Goal: Task Accomplishment & Management: Complete application form

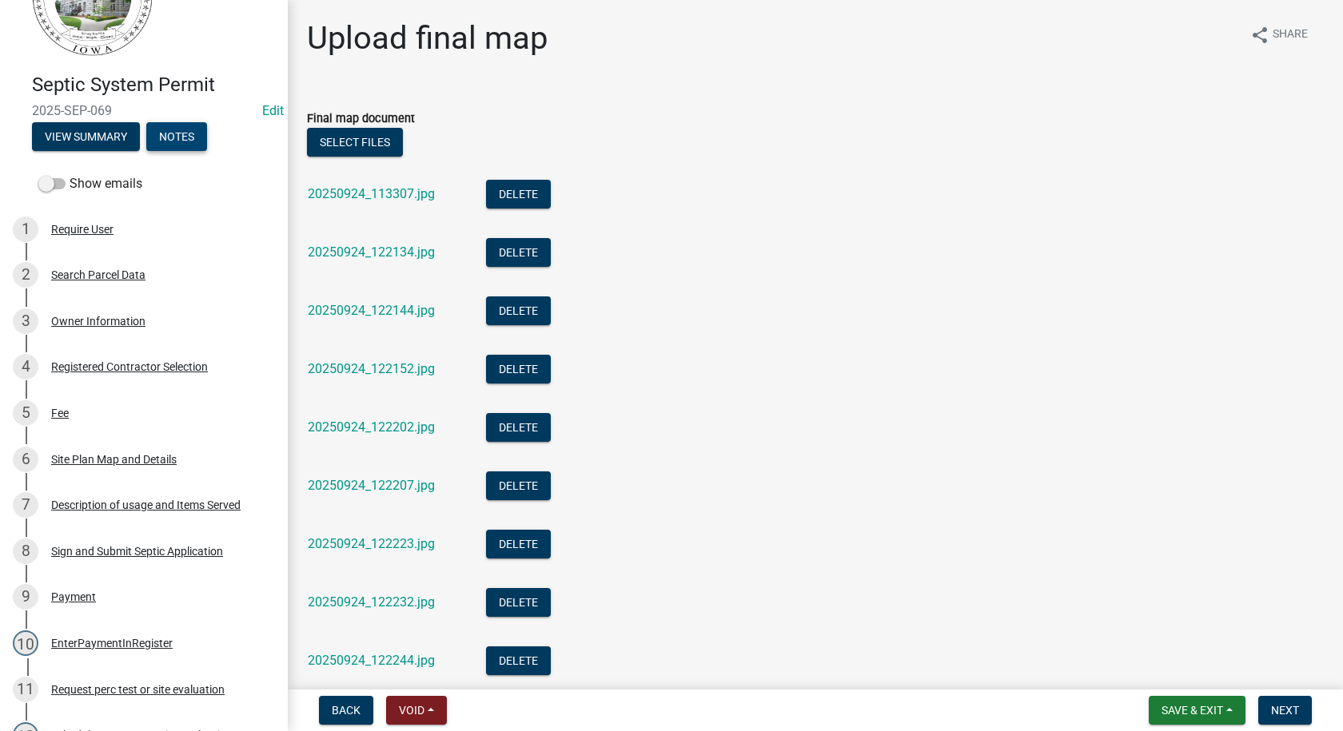
click at [170, 143] on button "Notes" at bounding box center [176, 136] width 61 height 29
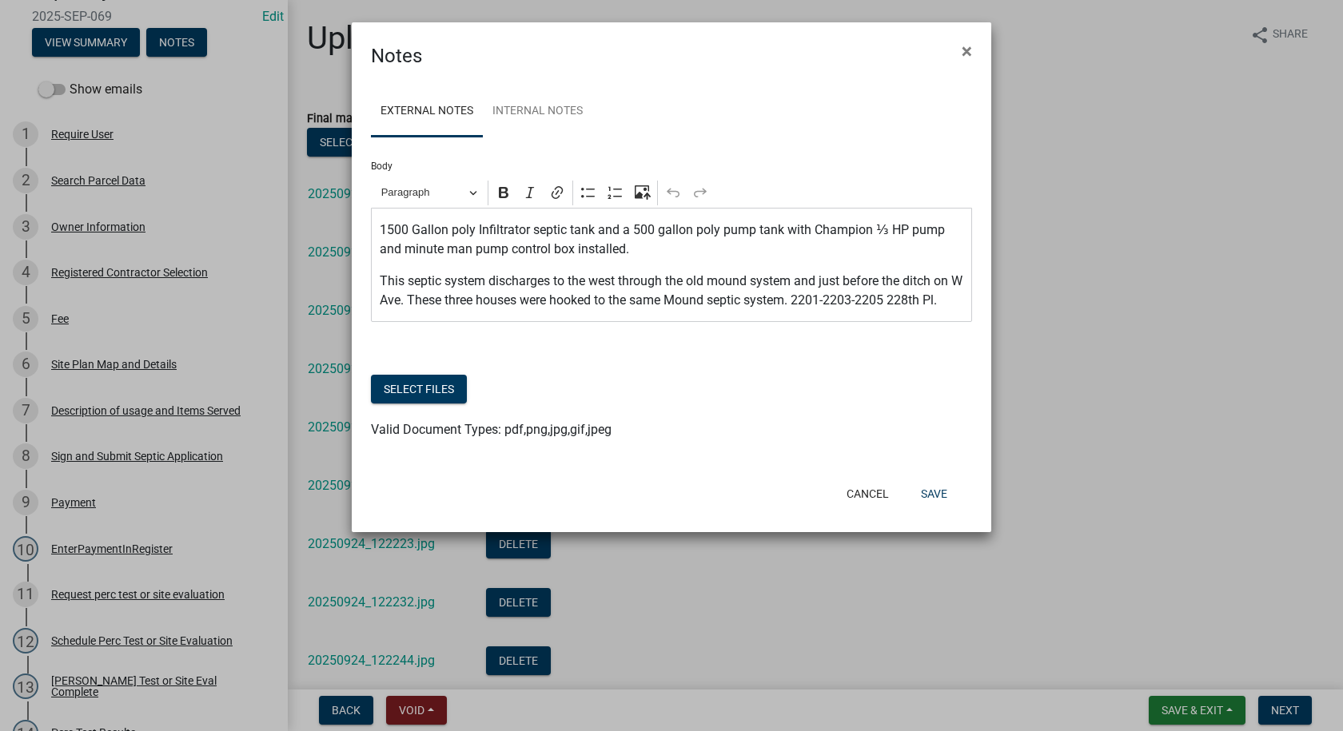
click at [631, 251] on p "1500 Gallon poly Infiltrator septic tank and a 500 gallon poly pump tank with C…" at bounding box center [672, 240] width 584 height 38
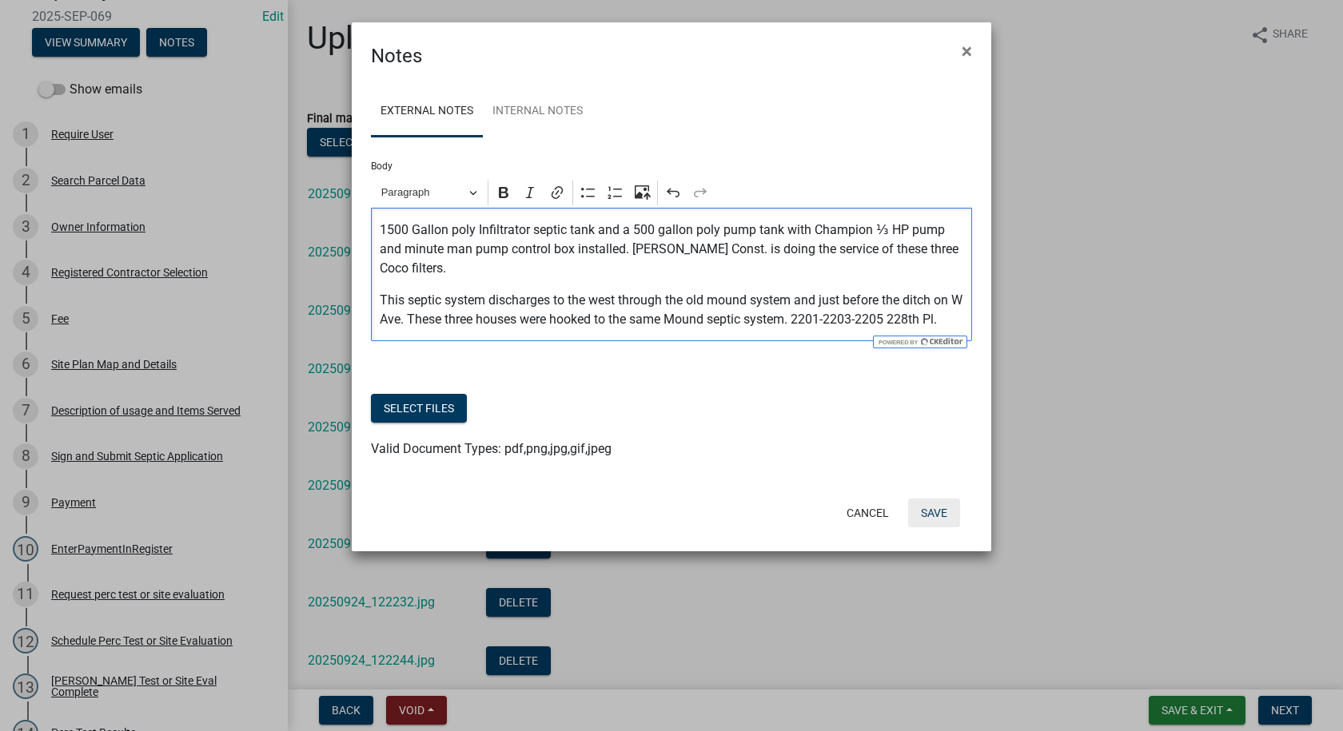
click at [935, 507] on button "Save" at bounding box center [934, 513] width 52 height 29
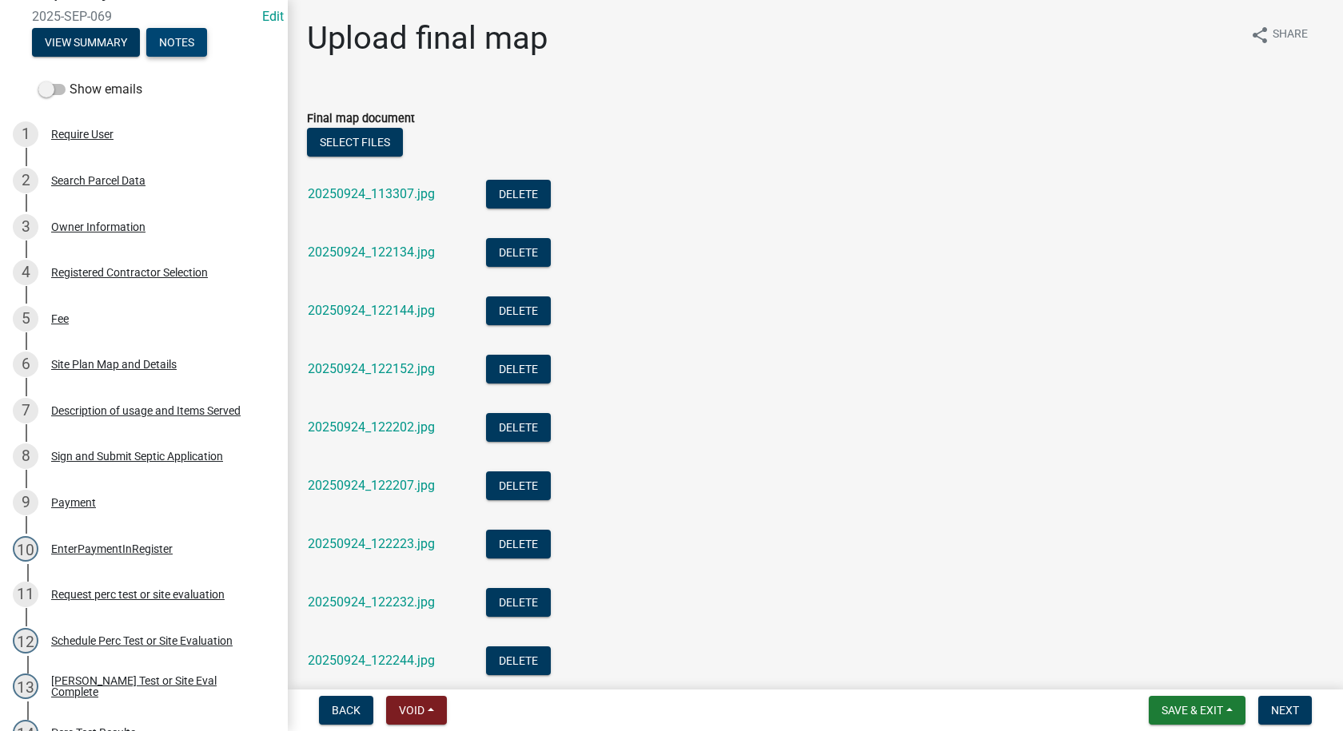
click at [165, 46] on button "Notes" at bounding box center [176, 42] width 61 height 29
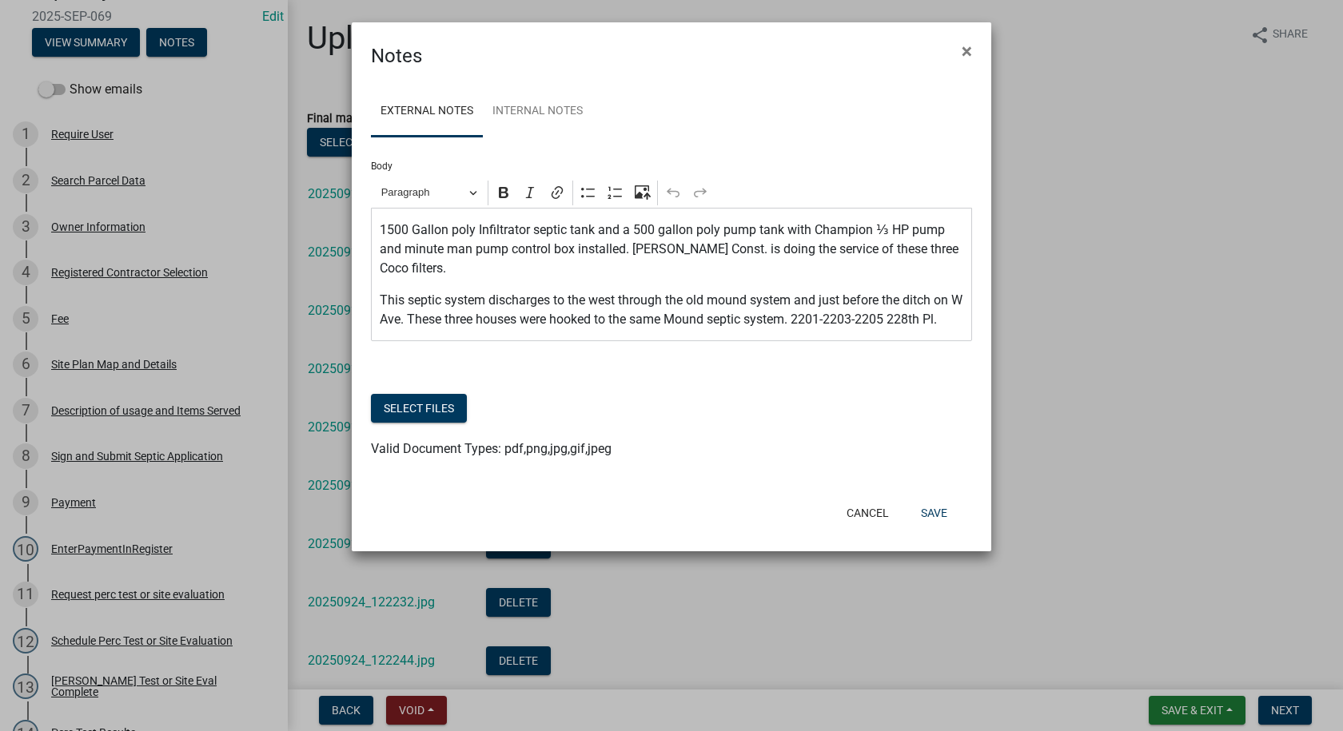
click at [964, 325] on div "1500 Gallon poly Infiltrator septic tank and a 500 gallon poly pump tank with C…" at bounding box center [671, 274] width 601 height 133
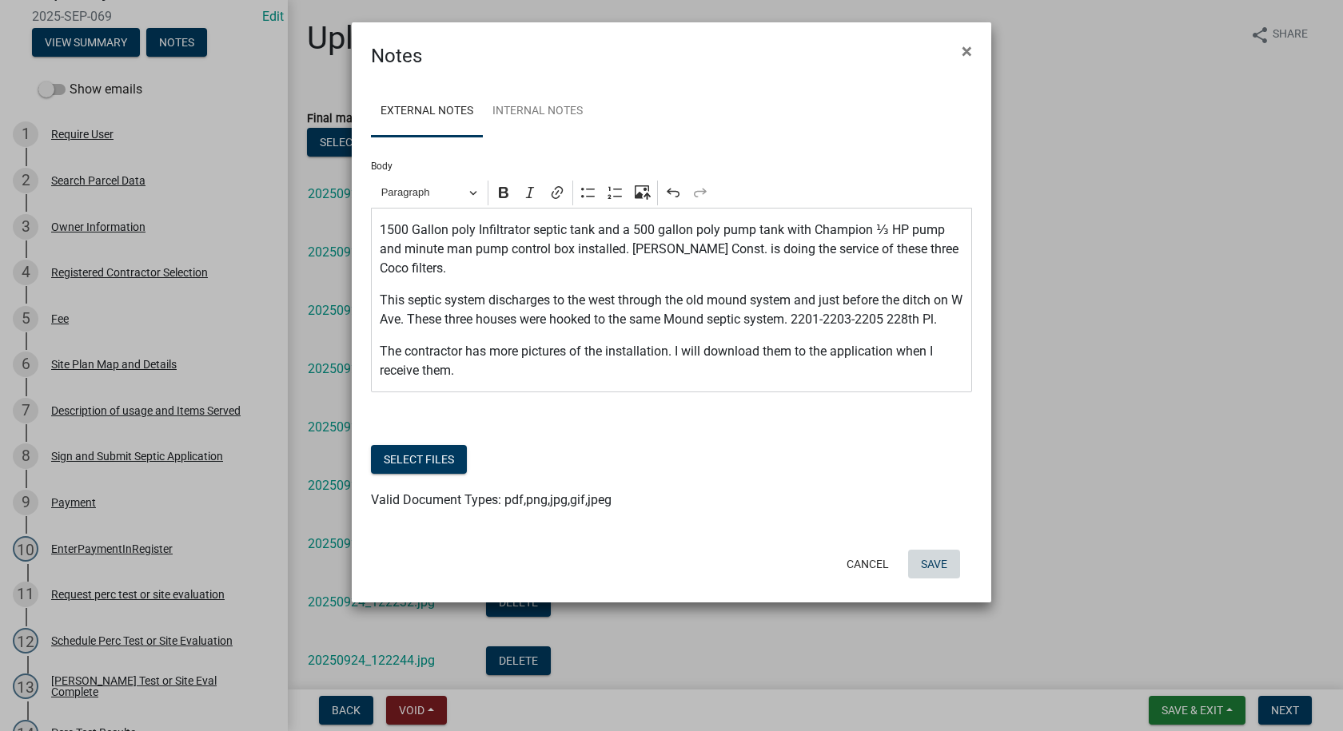
click at [930, 565] on button "Save" at bounding box center [934, 564] width 52 height 29
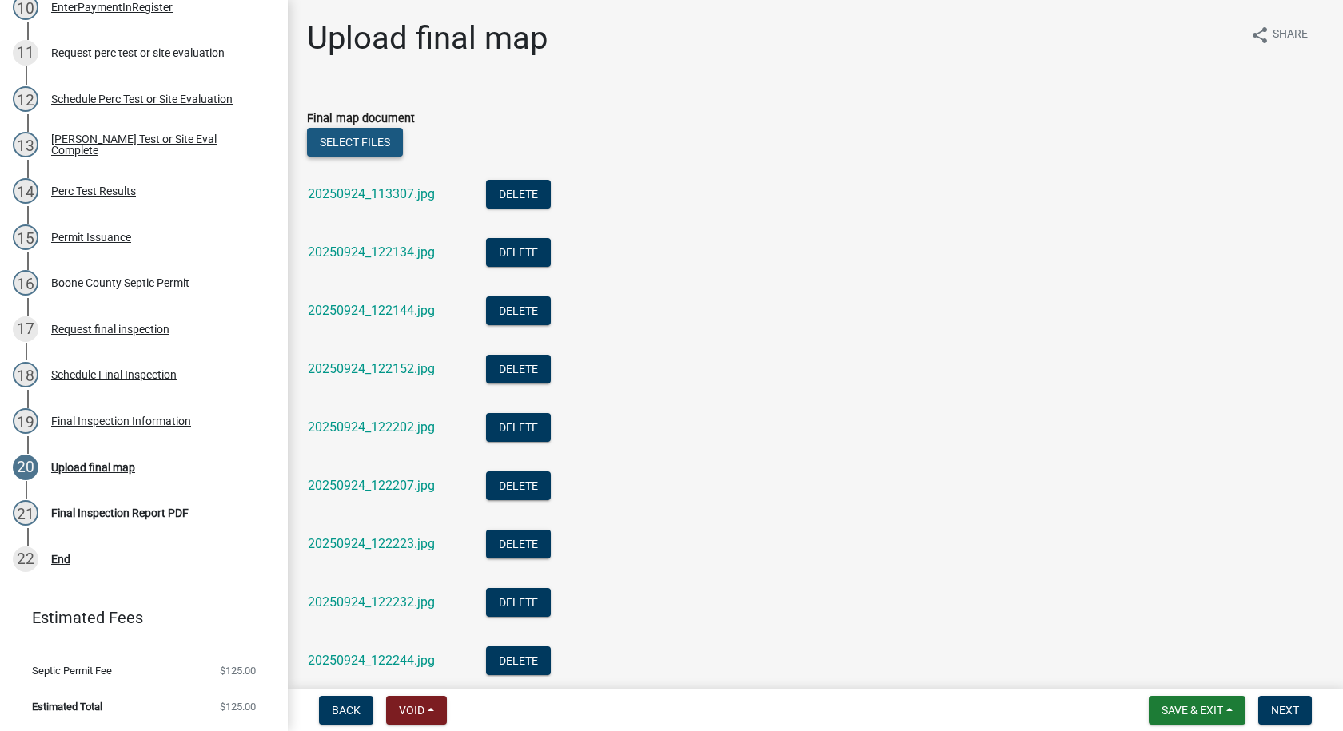
click at [377, 148] on button "Select files" at bounding box center [355, 142] width 96 height 29
click at [1213, 714] on span "Save & Exit" at bounding box center [1192, 710] width 62 height 13
click at [1157, 631] on button "Save" at bounding box center [1182, 631] width 128 height 38
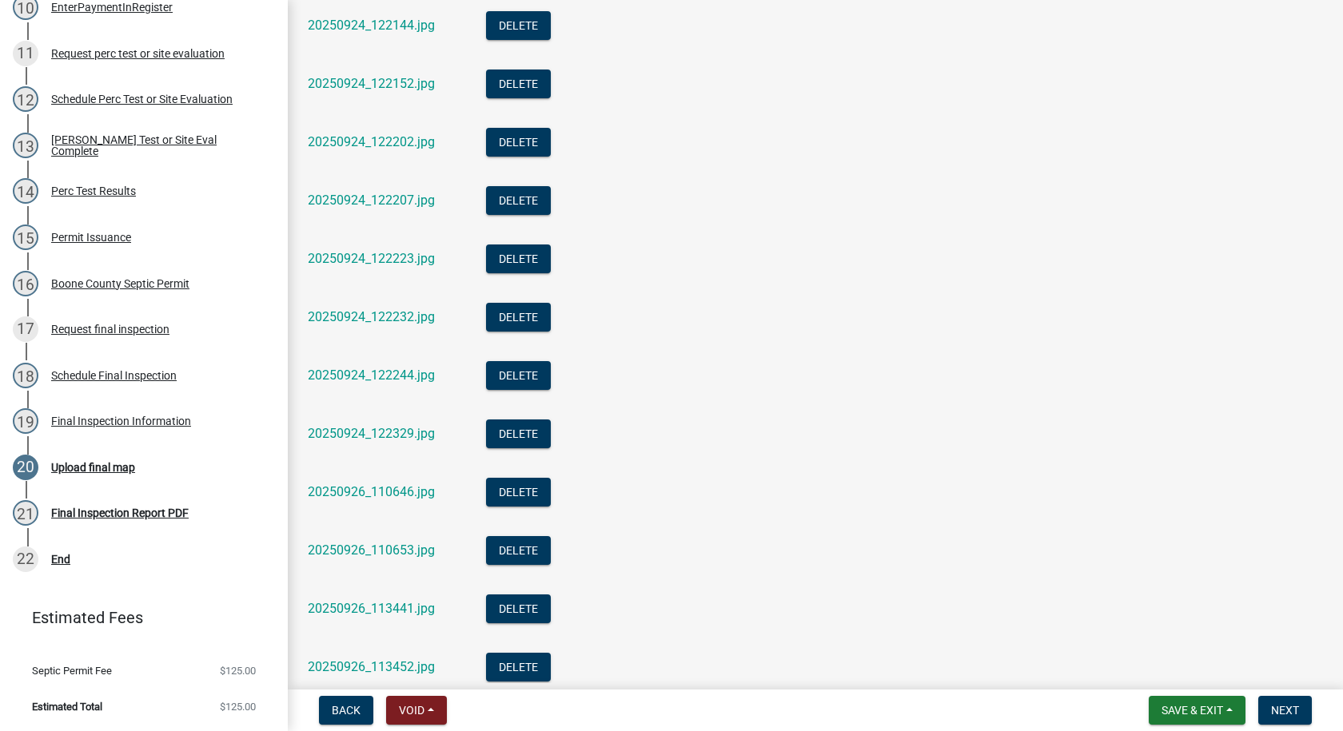
scroll to position [461, 0]
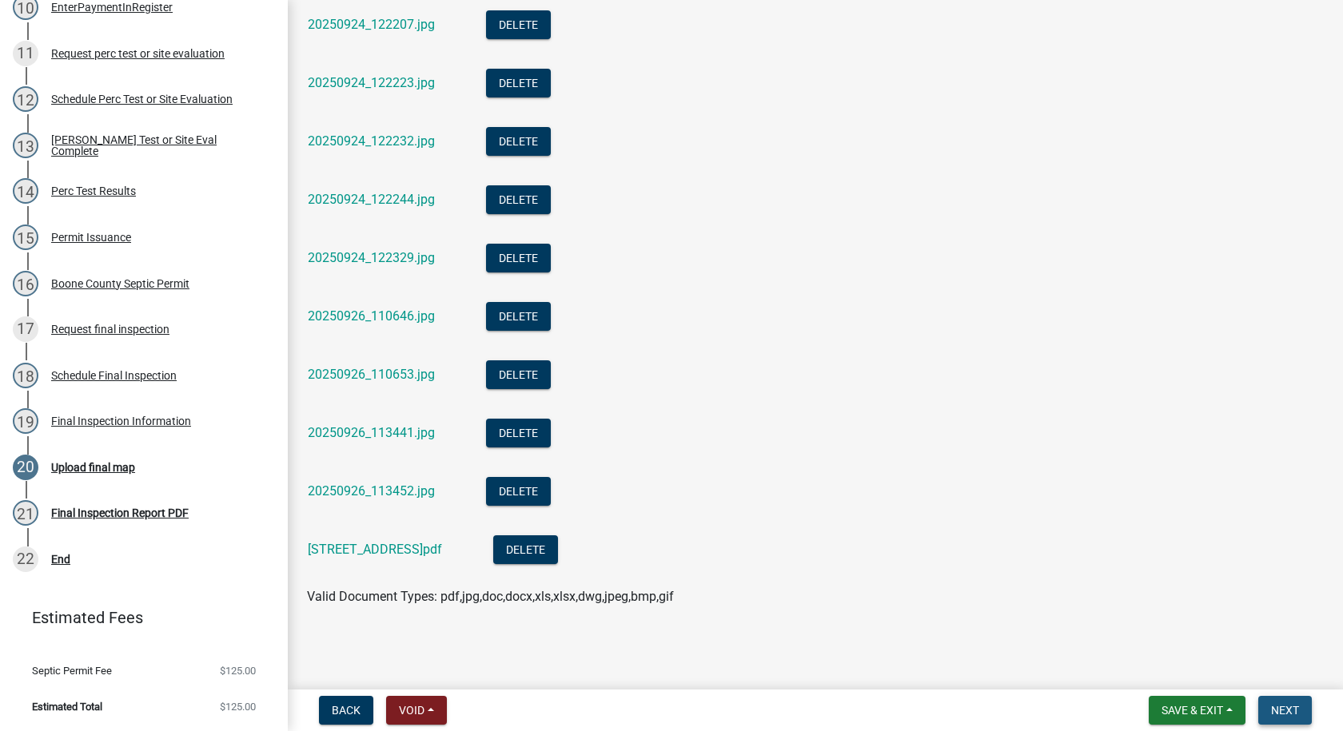
click at [1274, 706] on span "Next" at bounding box center [1285, 710] width 28 height 13
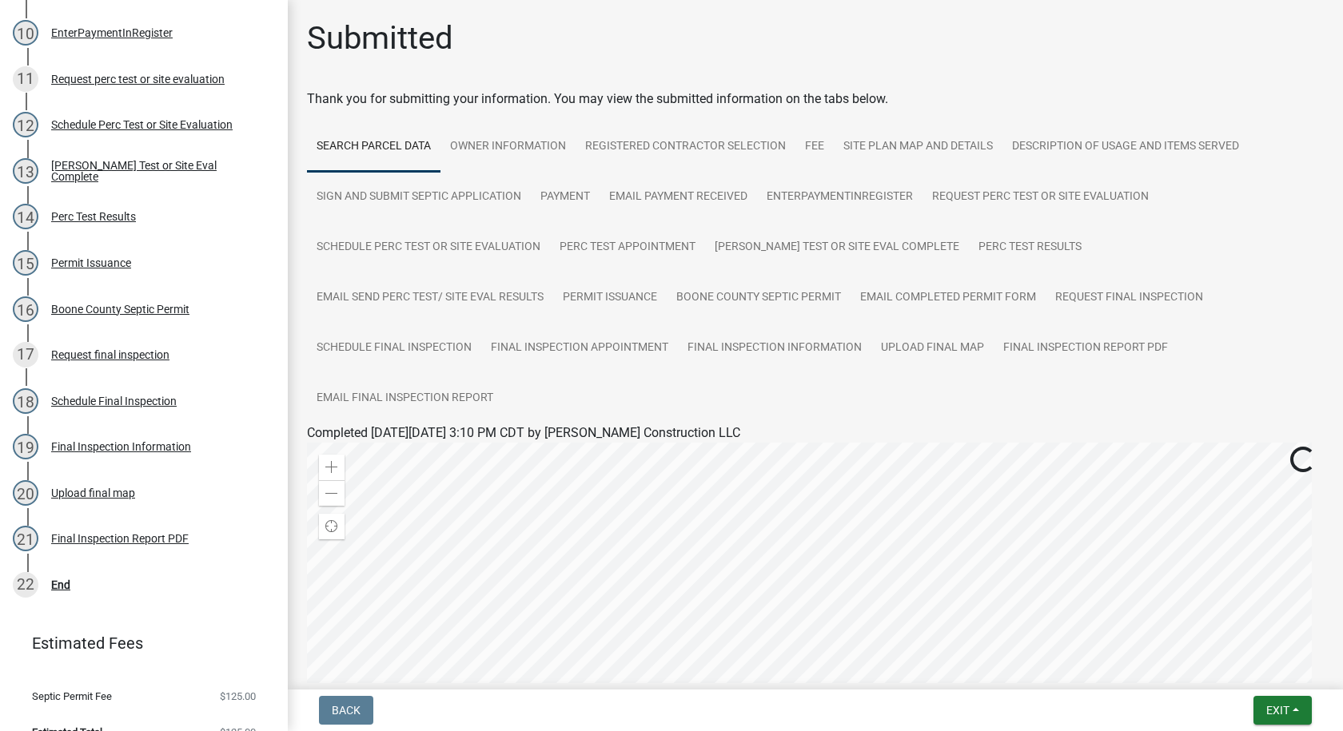
scroll to position [716, 0]
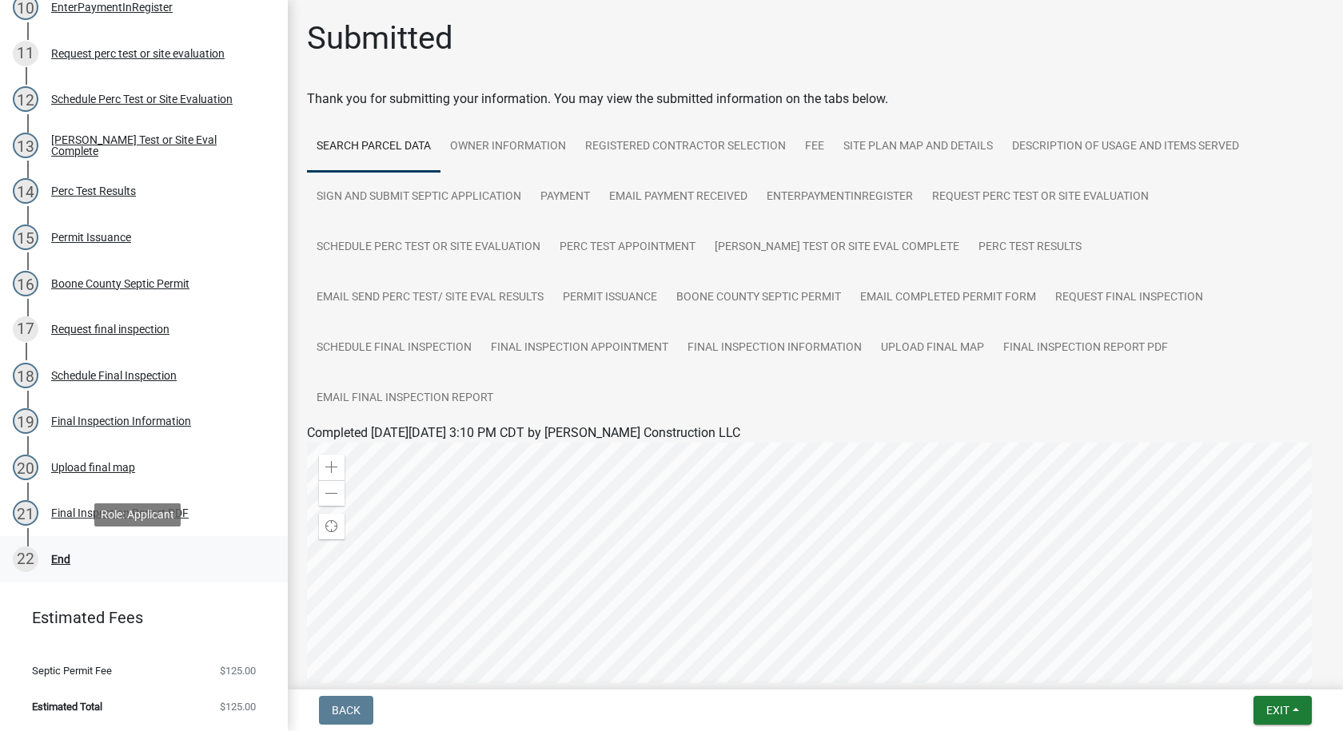
click at [62, 561] on div "End" at bounding box center [60, 559] width 19 height 11
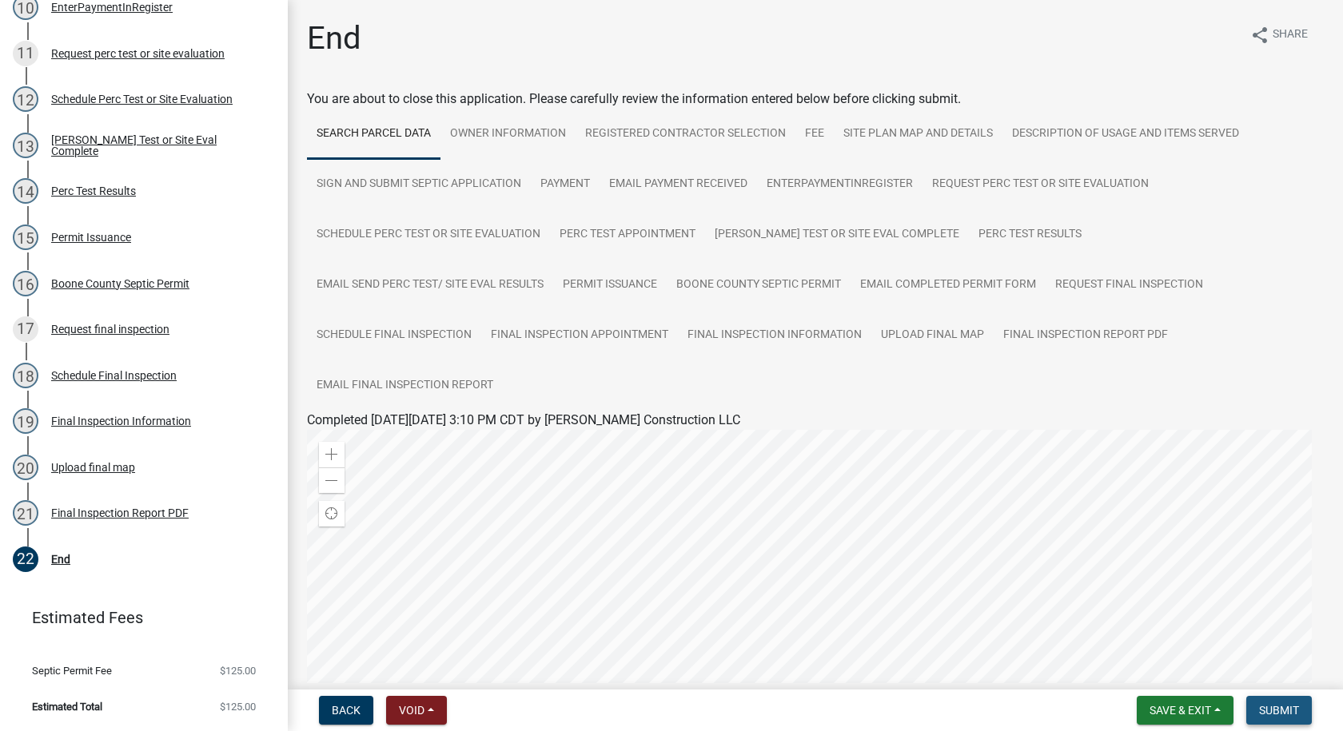
click at [1283, 711] on span "Submit" at bounding box center [1279, 710] width 40 height 13
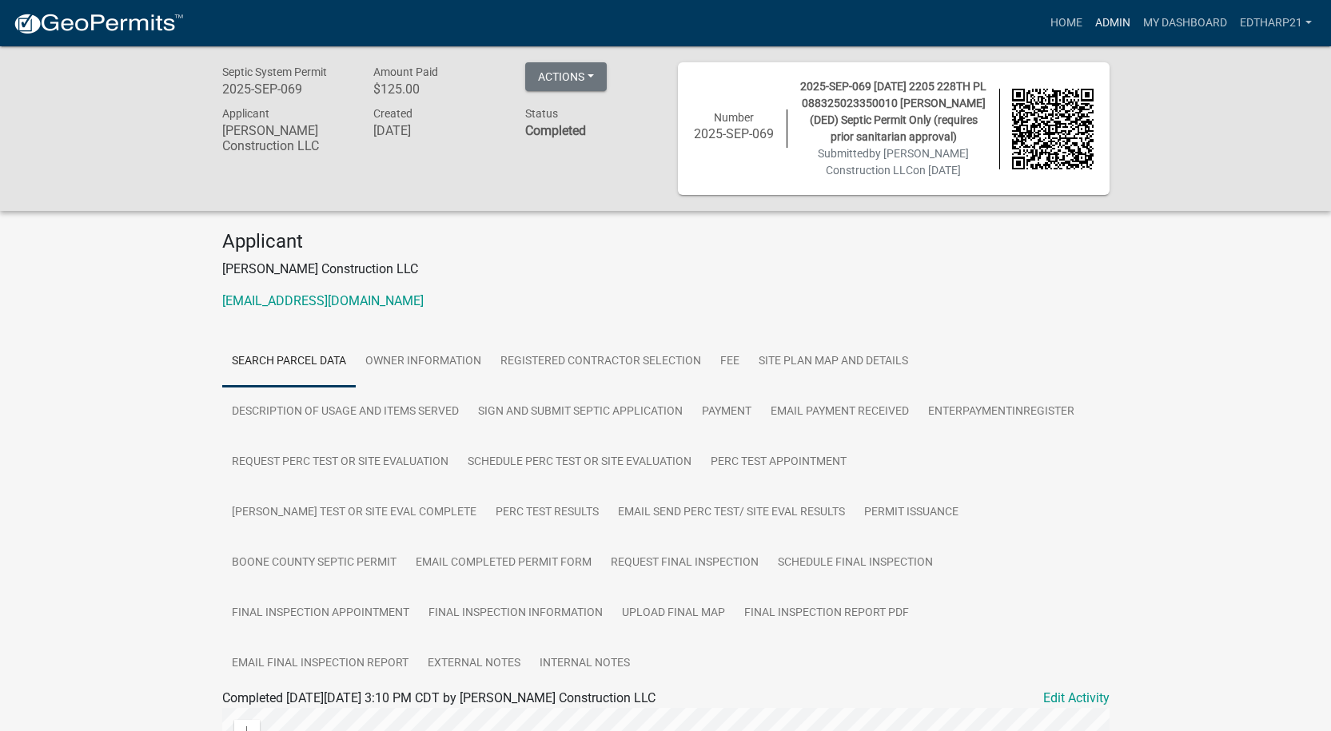
click at [1114, 21] on link "Admin" at bounding box center [1113, 23] width 48 height 30
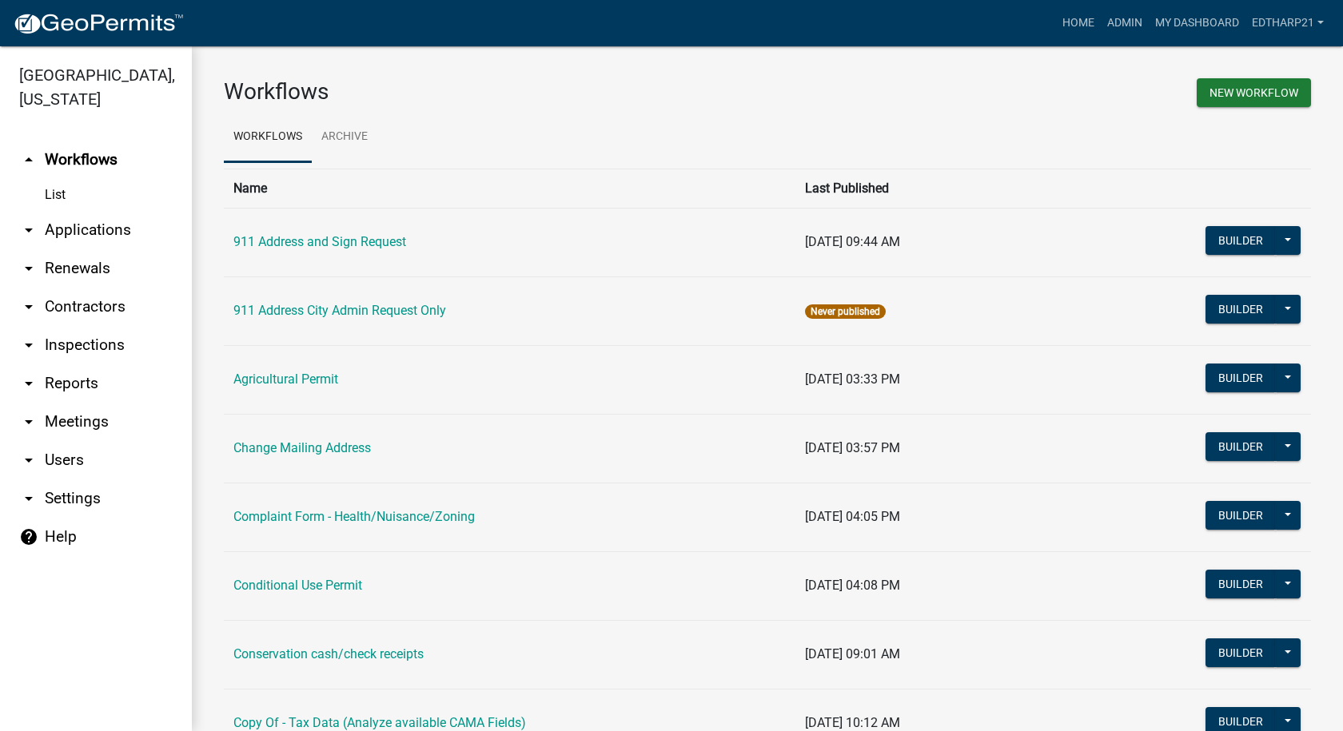
click at [101, 211] on link "arrow_drop_down Applications" at bounding box center [96, 230] width 192 height 38
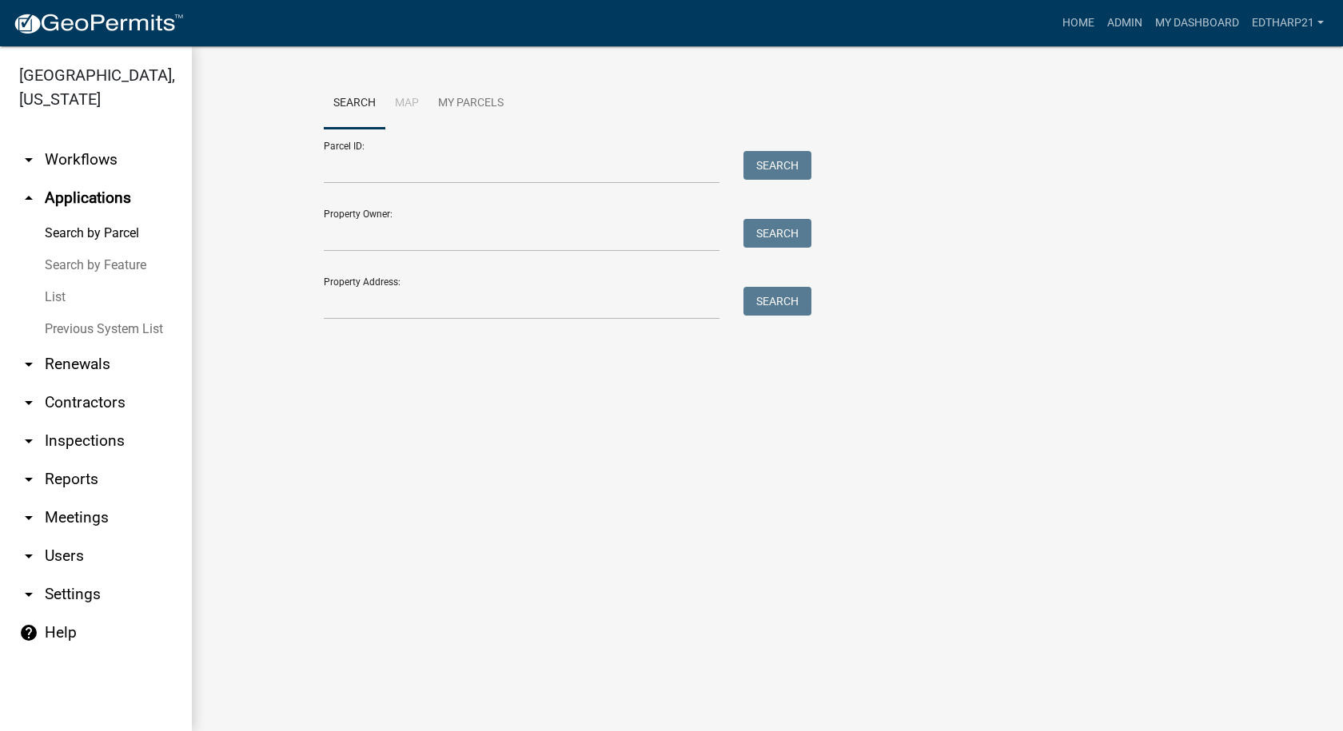
click at [58, 281] on link "List" at bounding box center [96, 297] width 192 height 32
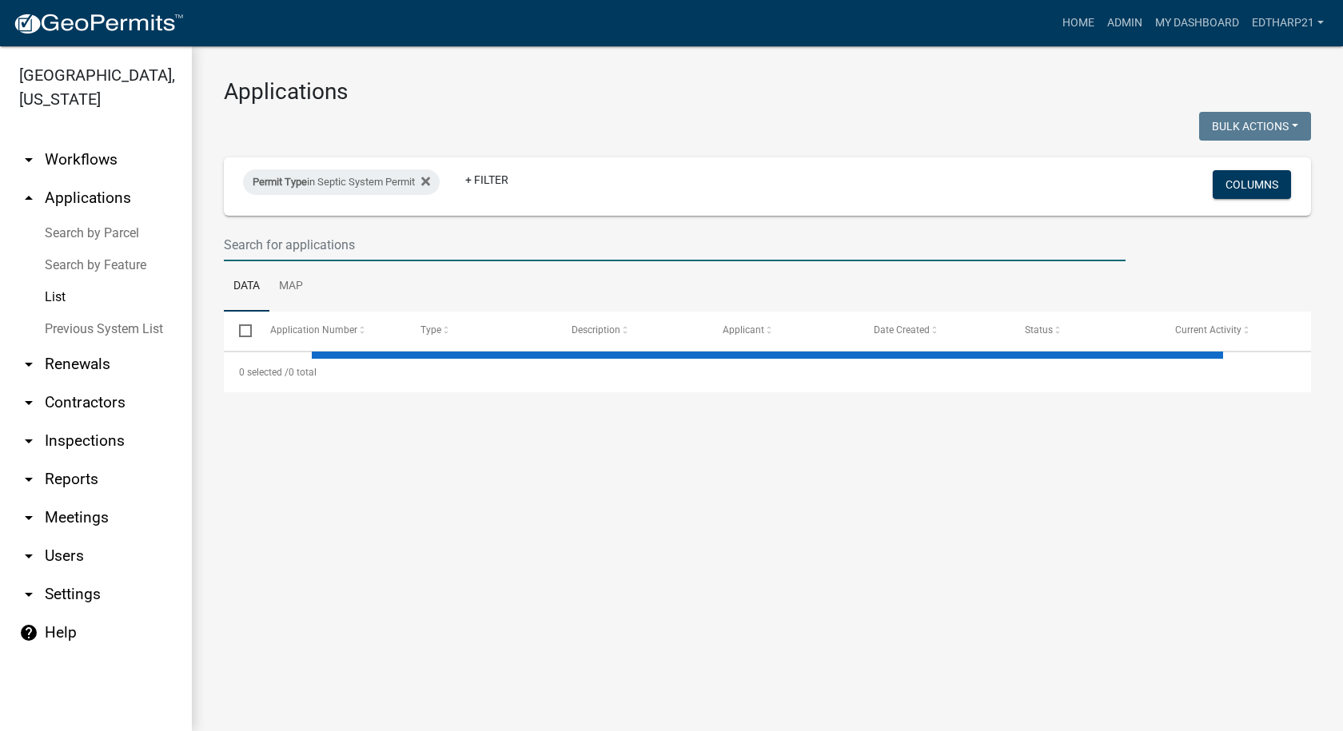
click at [230, 245] on input "text" at bounding box center [675, 245] width 902 height 33
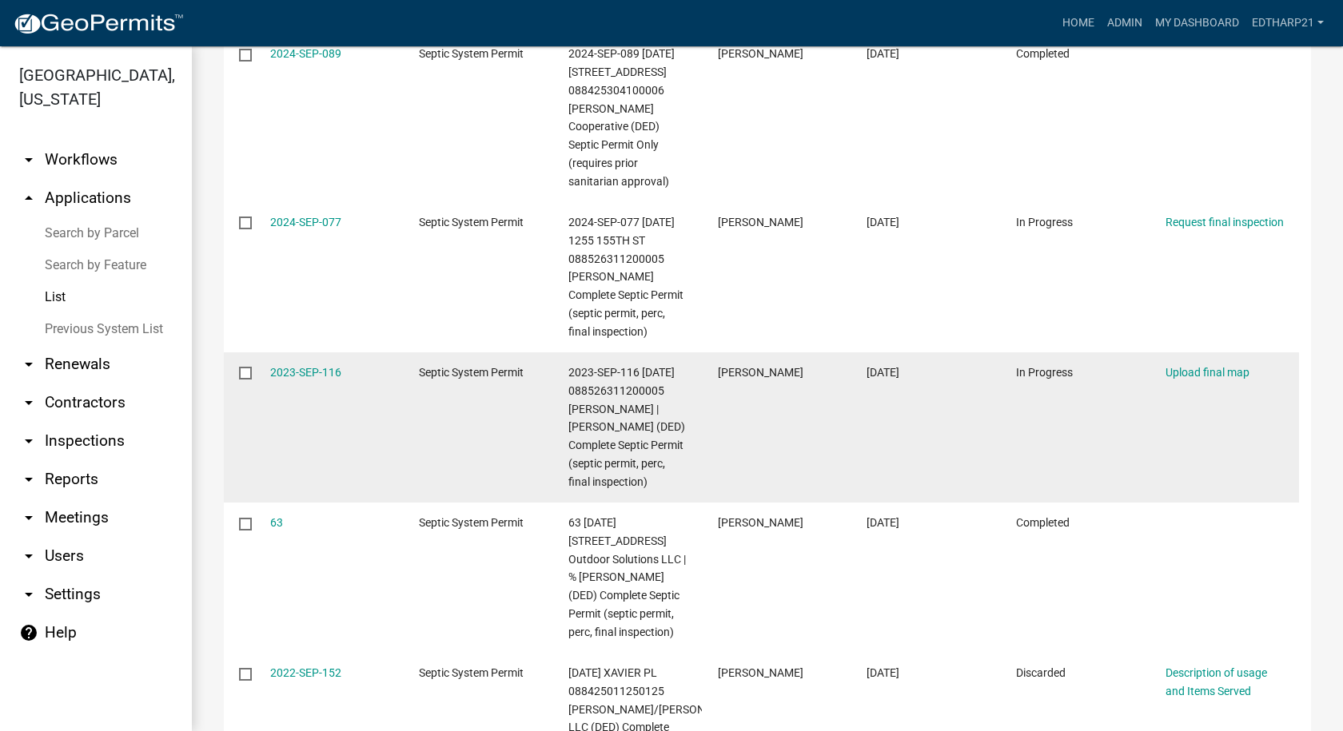
scroll to position [320, 0]
type input "[PERSON_NAME]"
click at [313, 371] on link "2023-SEP-116" at bounding box center [305, 371] width 71 height 13
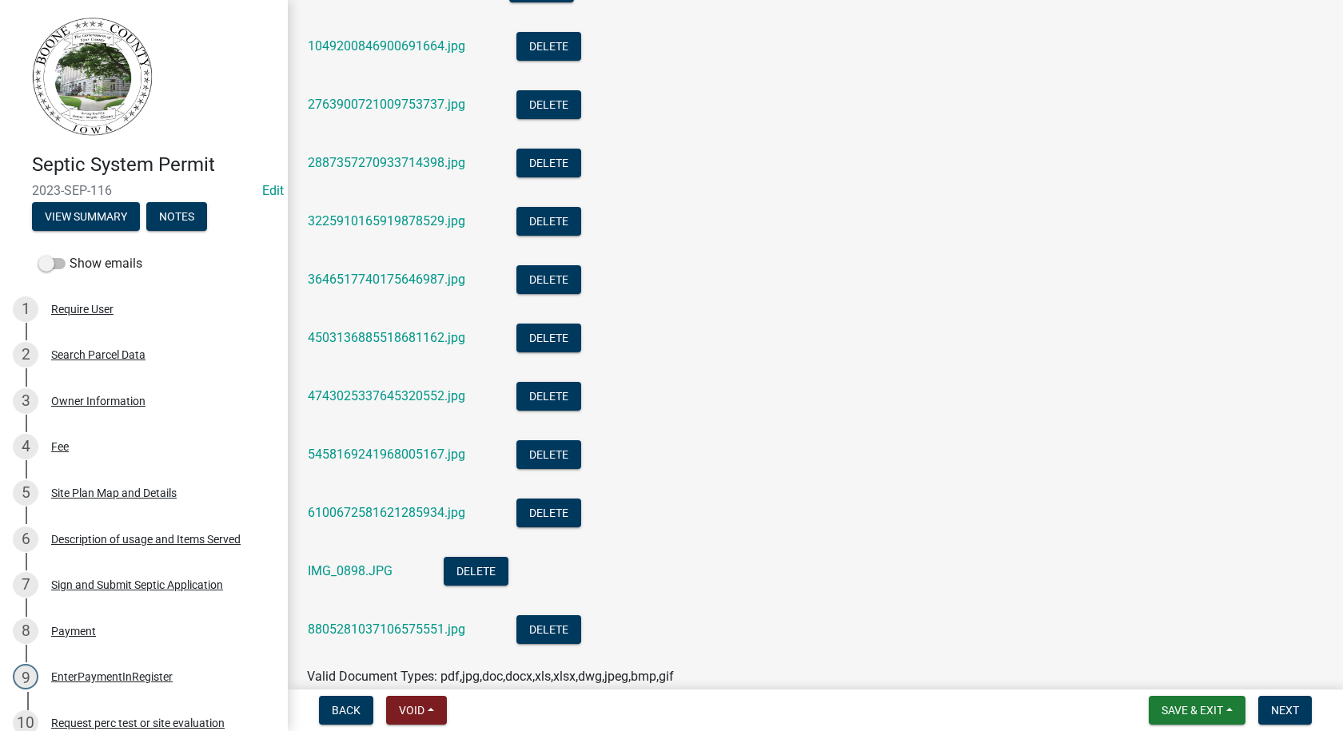
scroll to position [1803, 0]
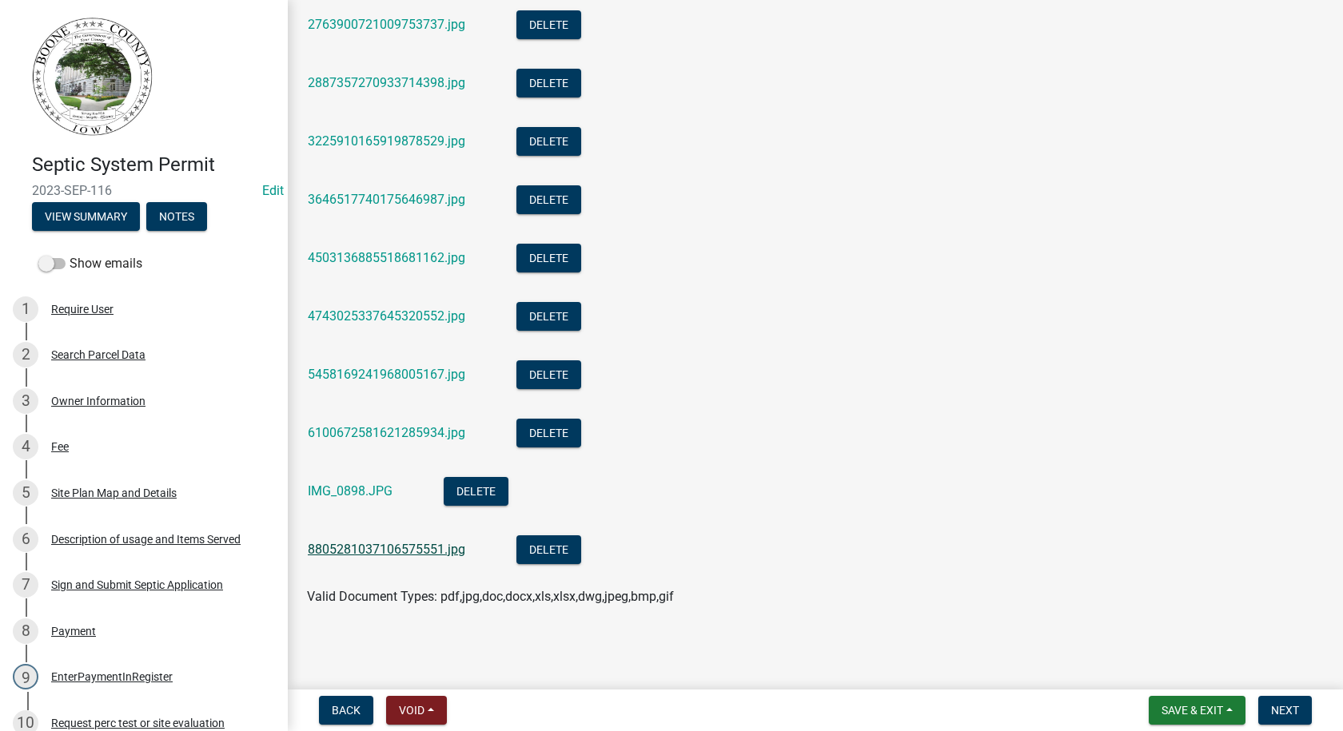
click at [411, 547] on link "8805281037106575551.jpg" at bounding box center [386, 549] width 157 height 15
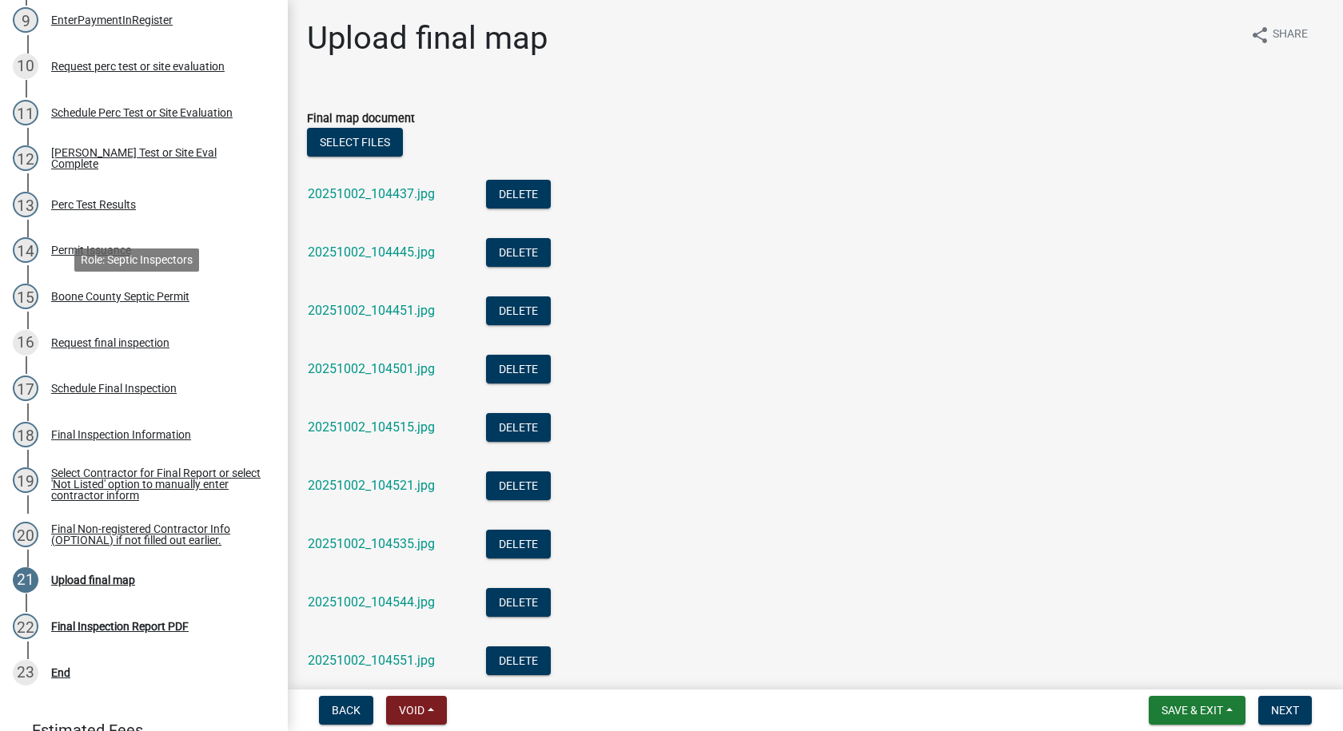
scroll to position [719, 0]
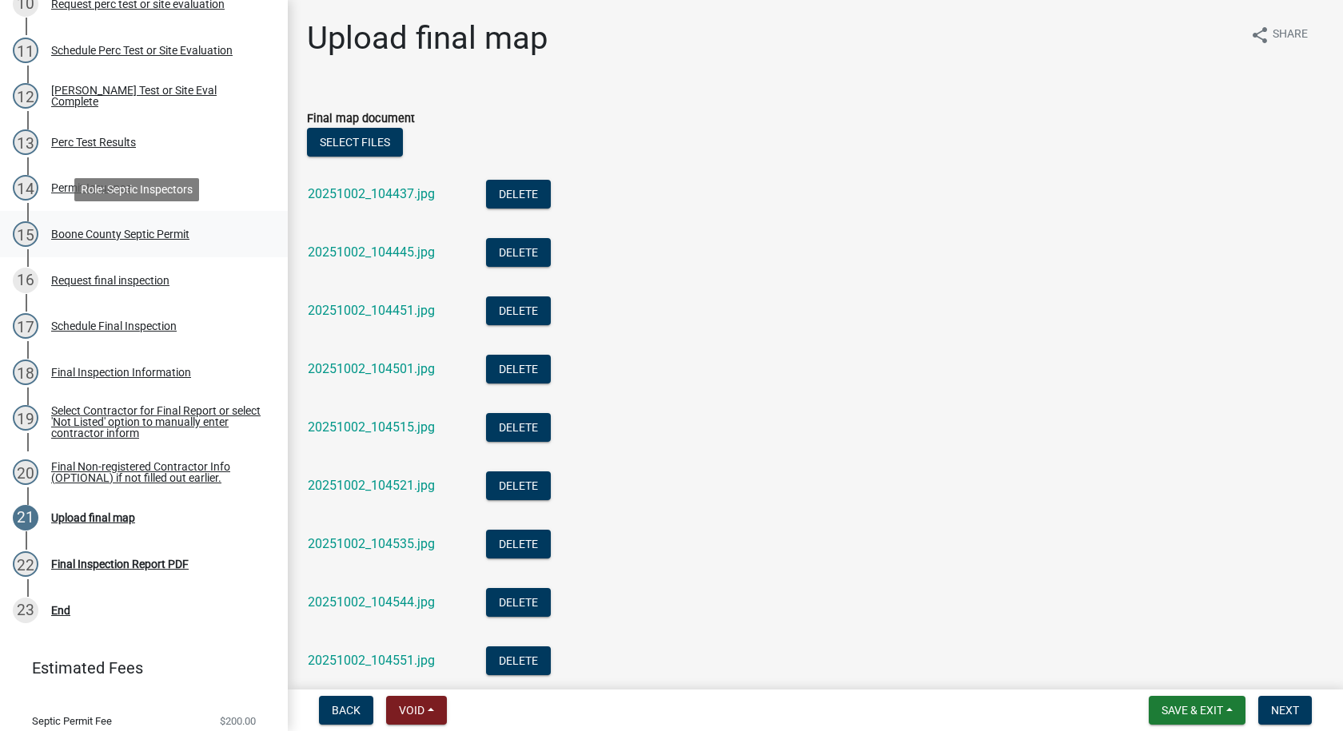
click at [98, 229] on div "Boone County Septic Permit" at bounding box center [120, 234] width 138 height 11
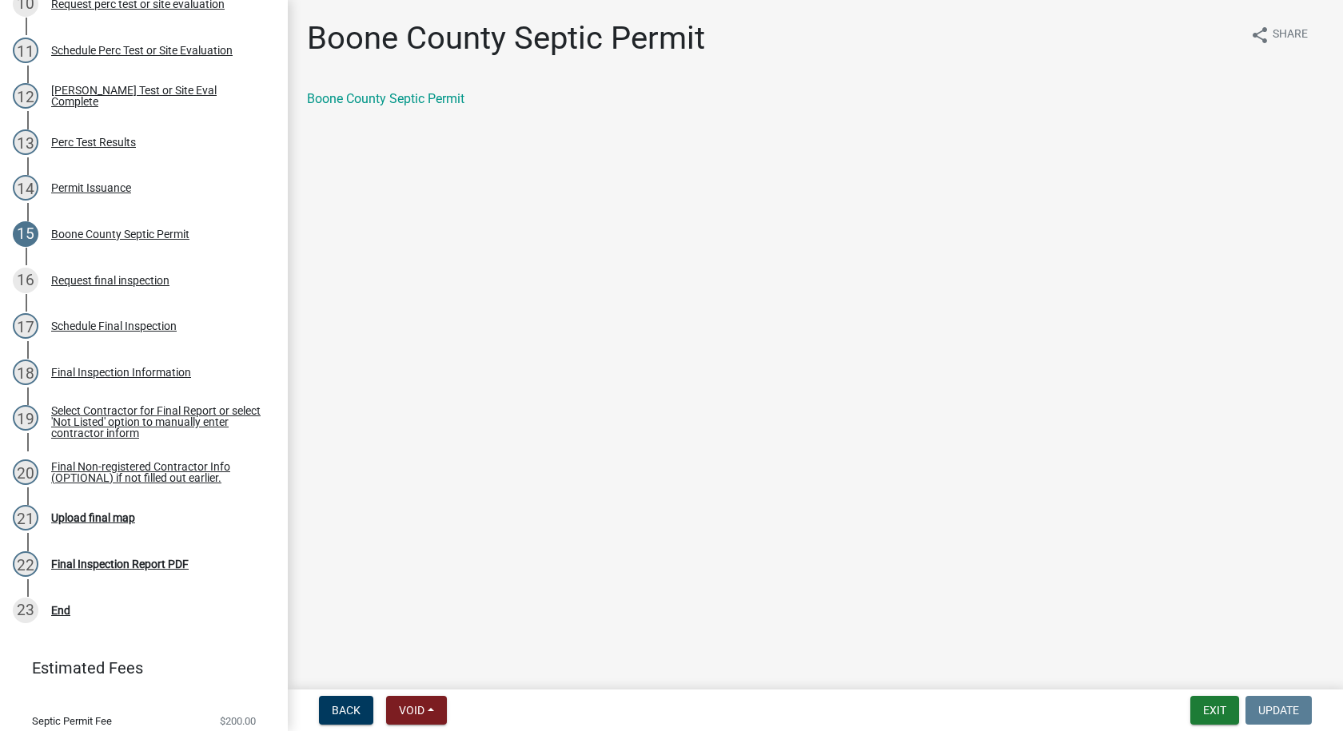
click at [358, 90] on div "Boone County Septic Permit" at bounding box center [815, 99] width 1017 height 19
click at [359, 96] on link "Boone County Septic Permit" at bounding box center [385, 98] width 157 height 15
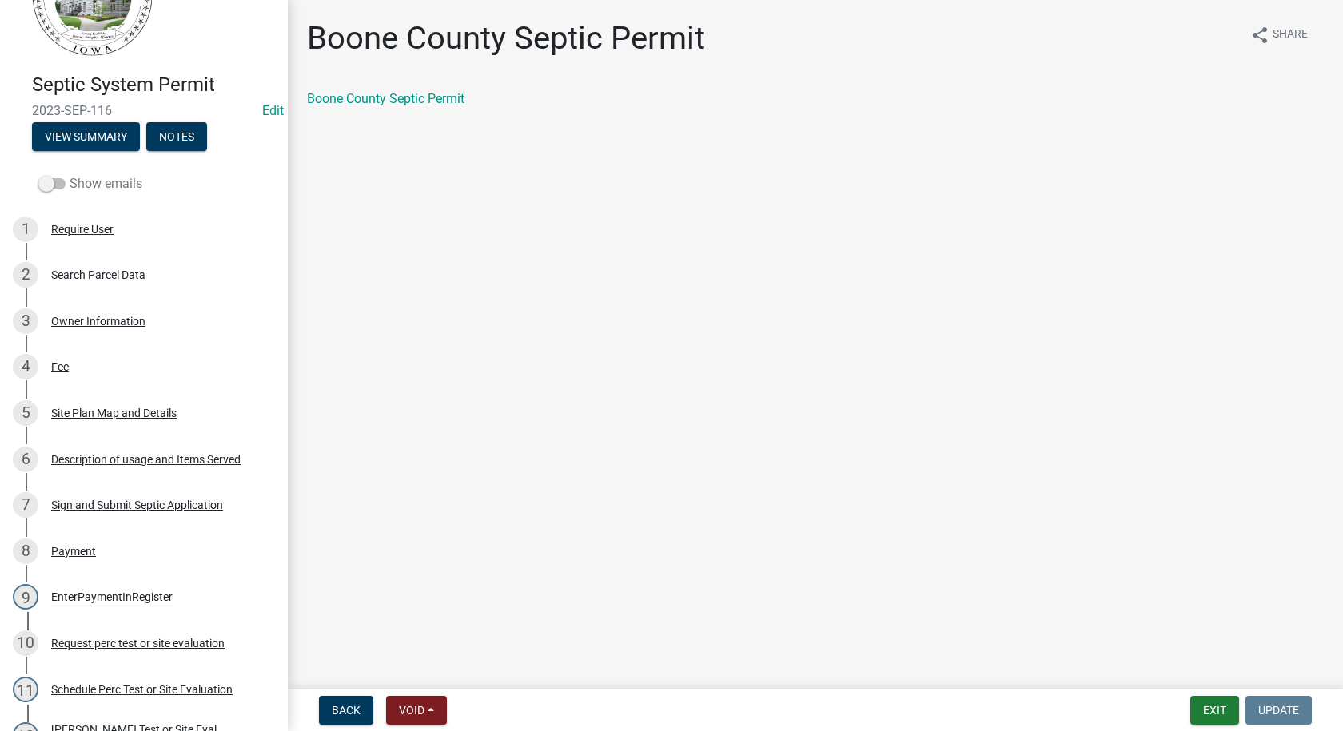
scroll to position [0, 0]
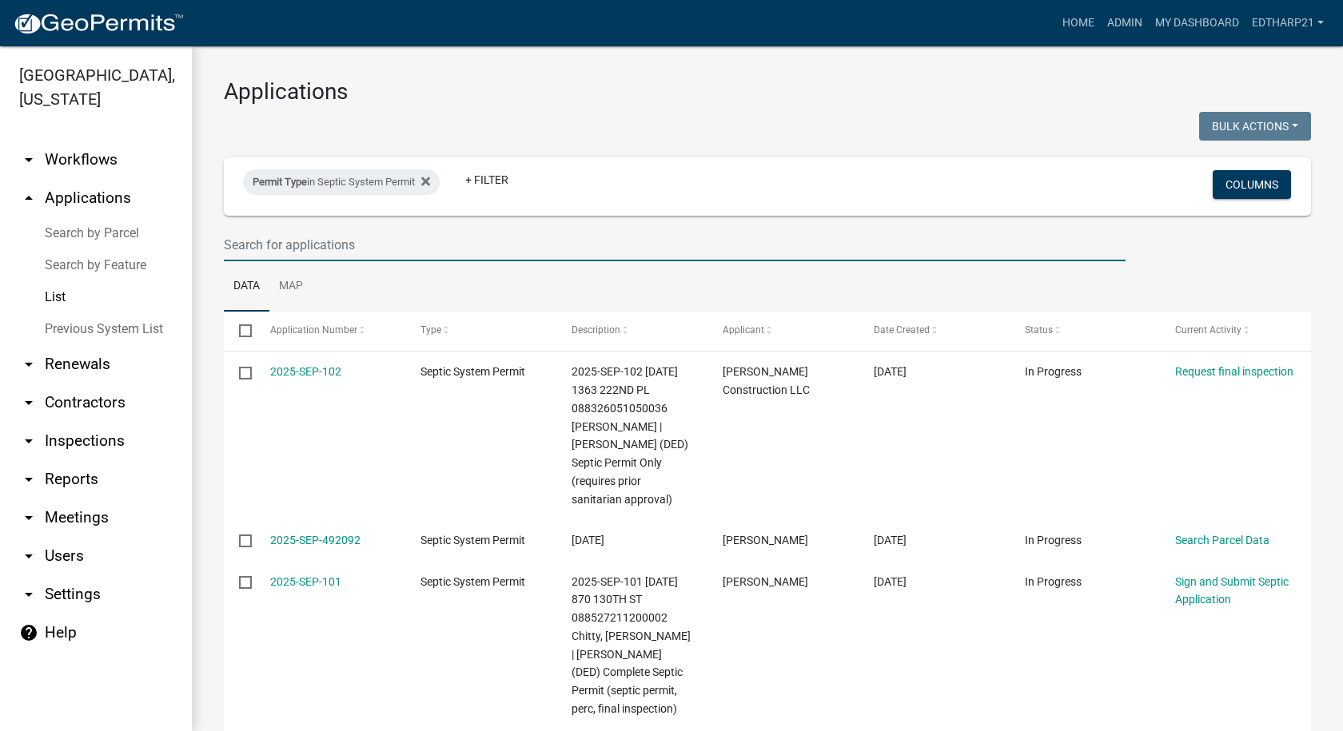
click at [243, 244] on input "text" at bounding box center [675, 245] width 902 height 33
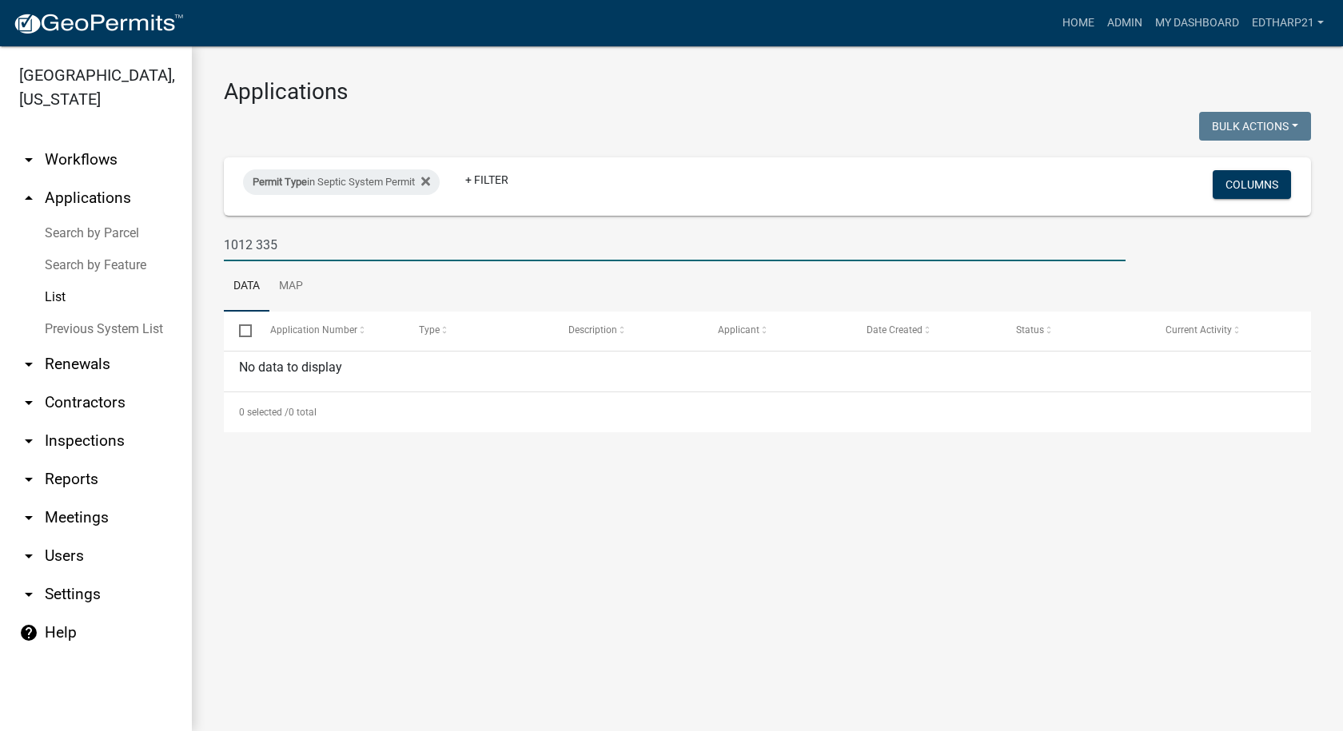
click at [276, 243] on input "1012 335" at bounding box center [675, 245] width 902 height 33
type input "1"
type input "2"
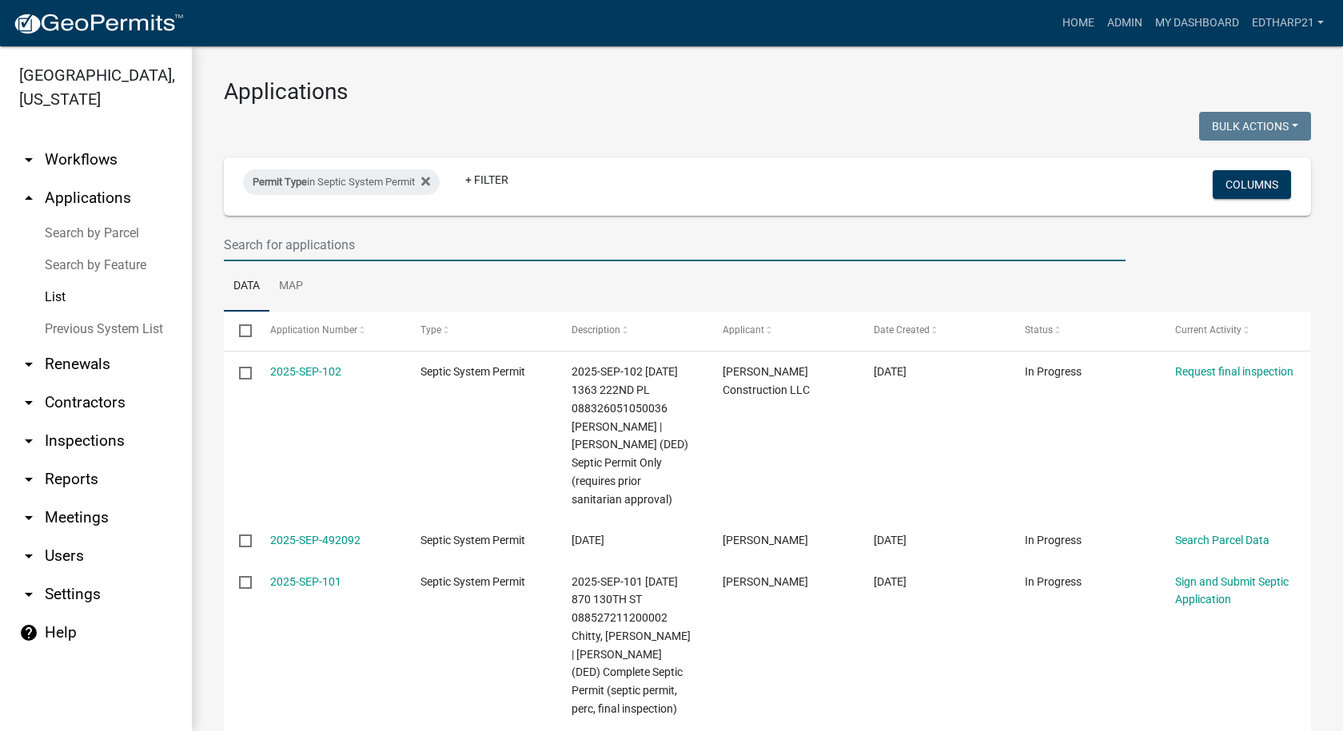
drag, startPoint x: 276, startPoint y: 242, endPoint x: 284, endPoint y: 245, distance: 8.3
click at [276, 242] on input "text" at bounding box center [675, 245] width 902 height 33
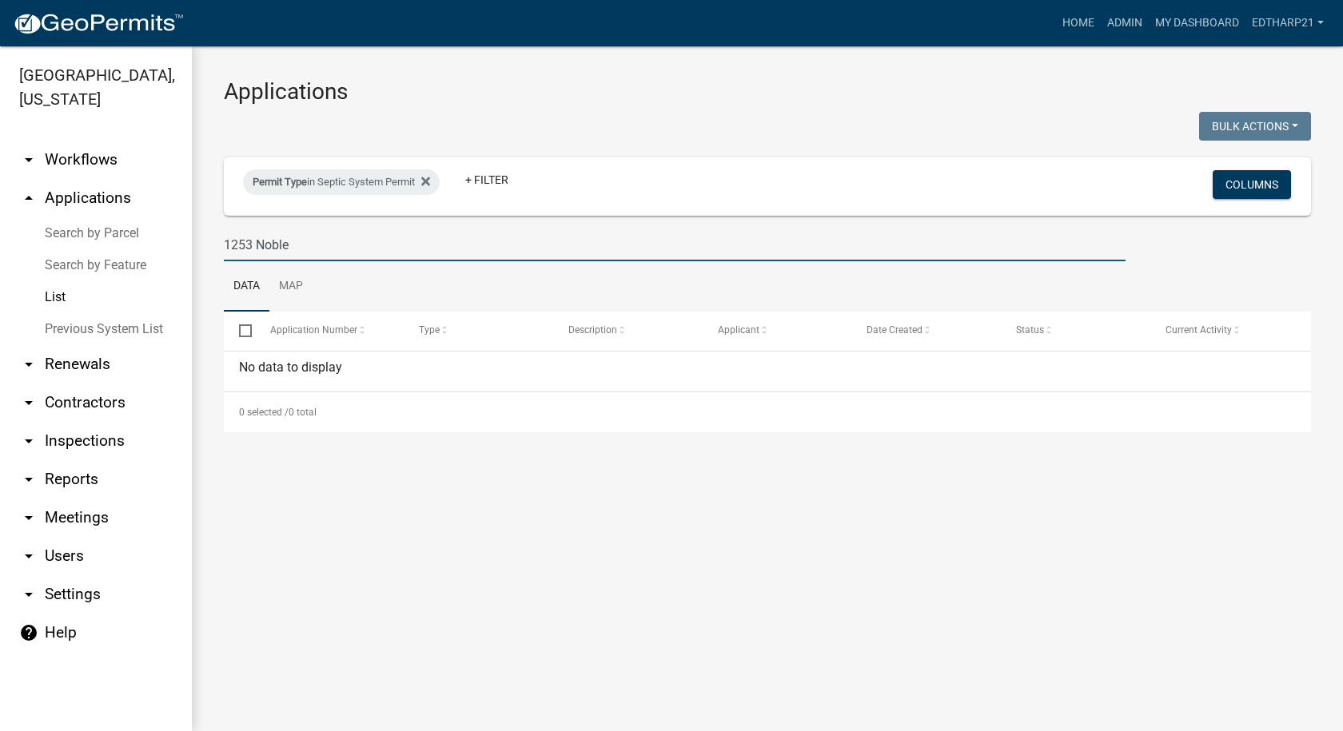
type input "1253 Noble"
click at [119, 313] on link "Previous System List" at bounding box center [96, 329] width 192 height 32
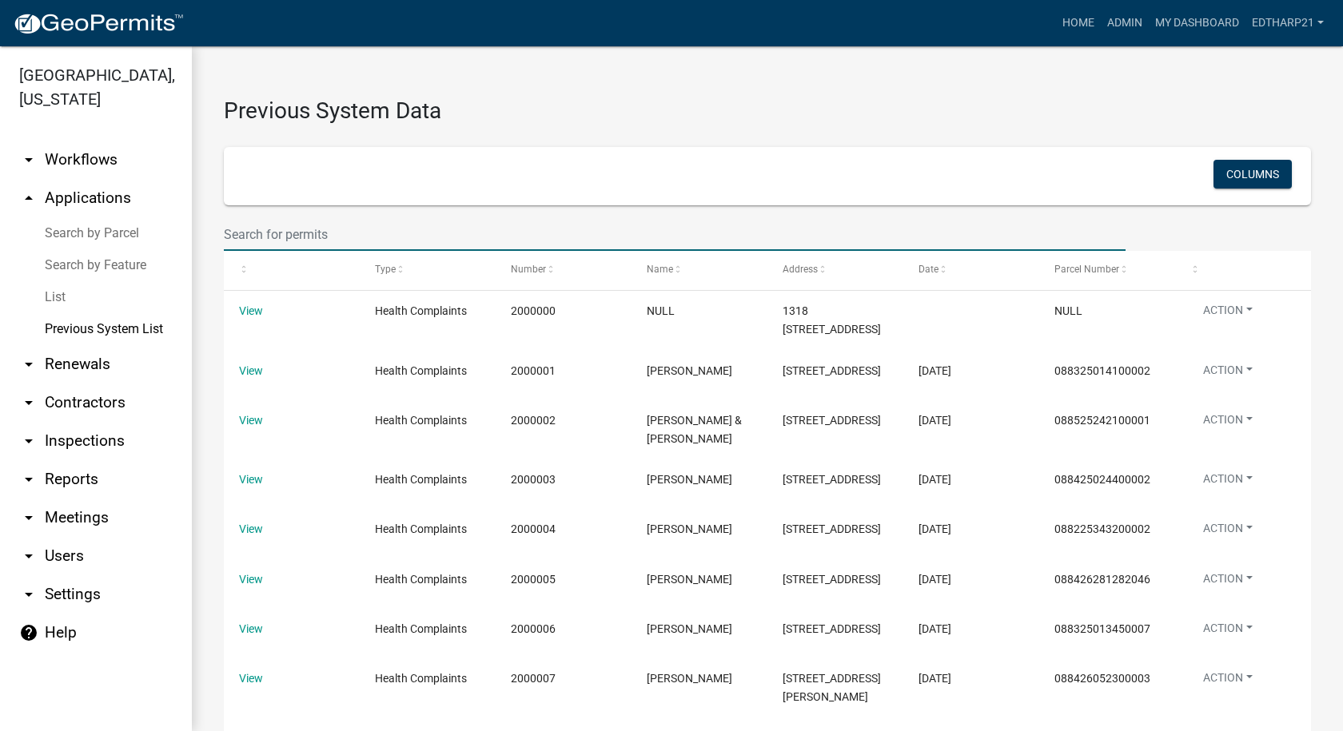
click at [243, 240] on input "text" at bounding box center [675, 234] width 902 height 33
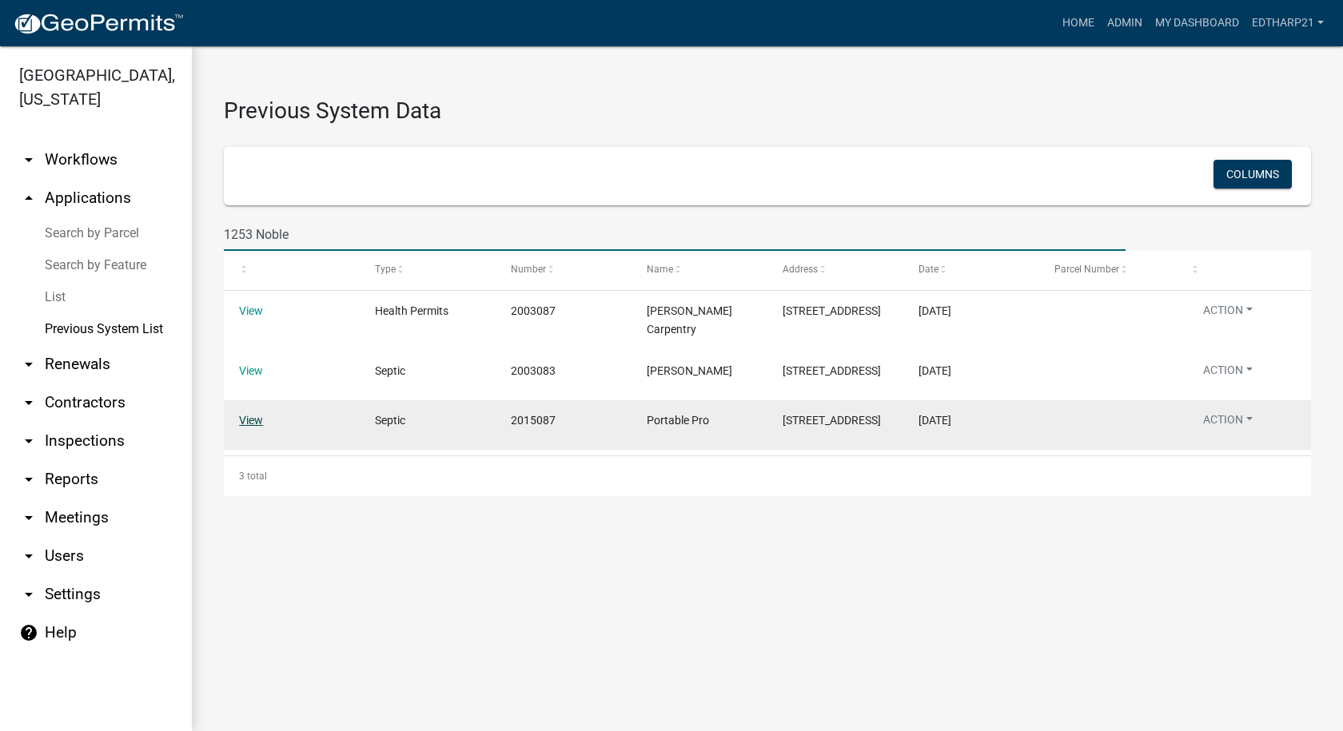
type input "1253 Noble"
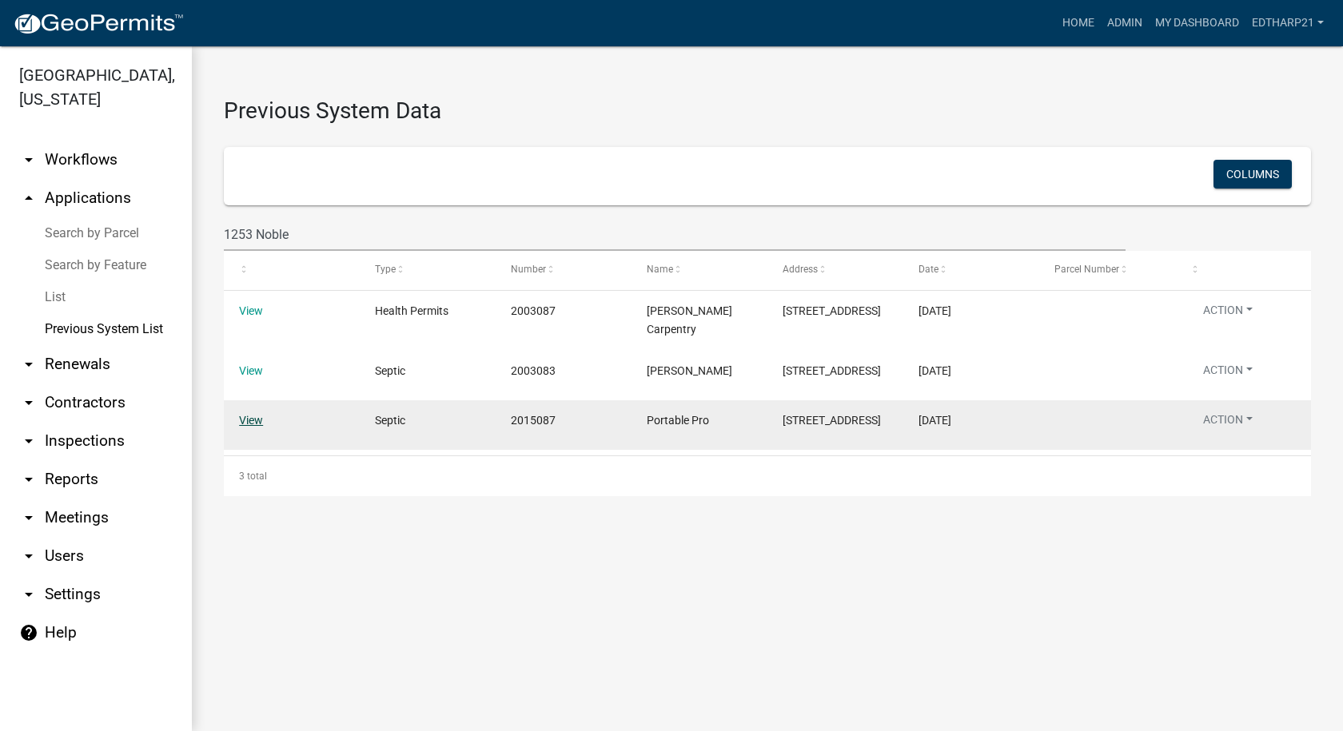
click at [250, 414] on link "View" at bounding box center [251, 420] width 24 height 13
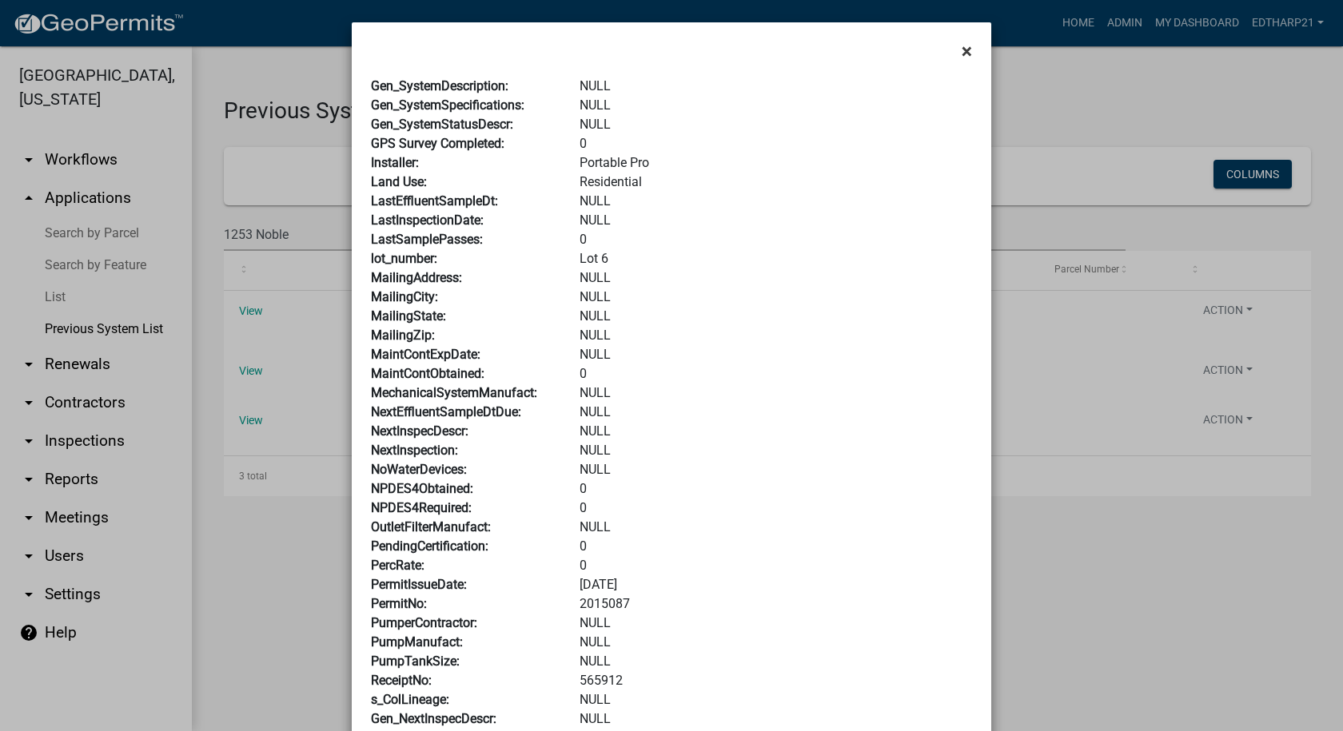
click at [962, 48] on span "×" at bounding box center [967, 51] width 10 height 22
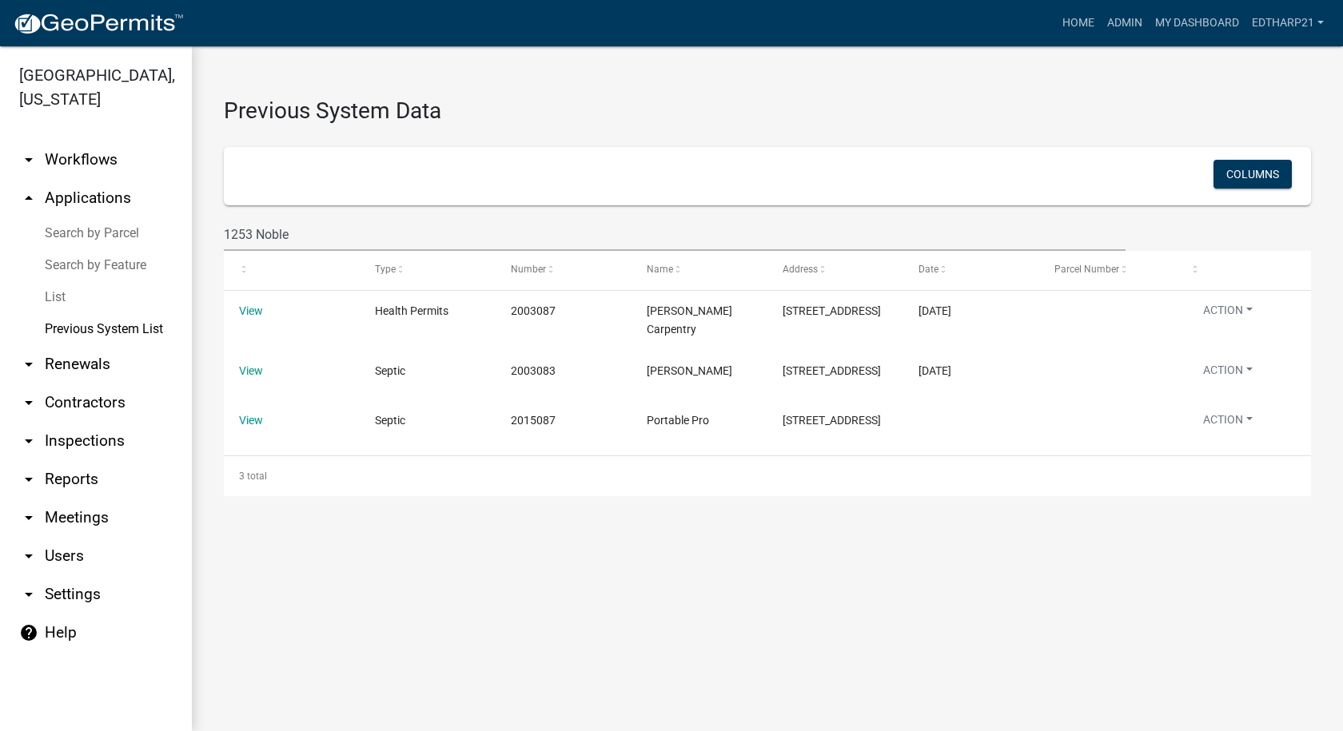
click at [91, 179] on link "arrow_drop_up Applications" at bounding box center [96, 198] width 192 height 38
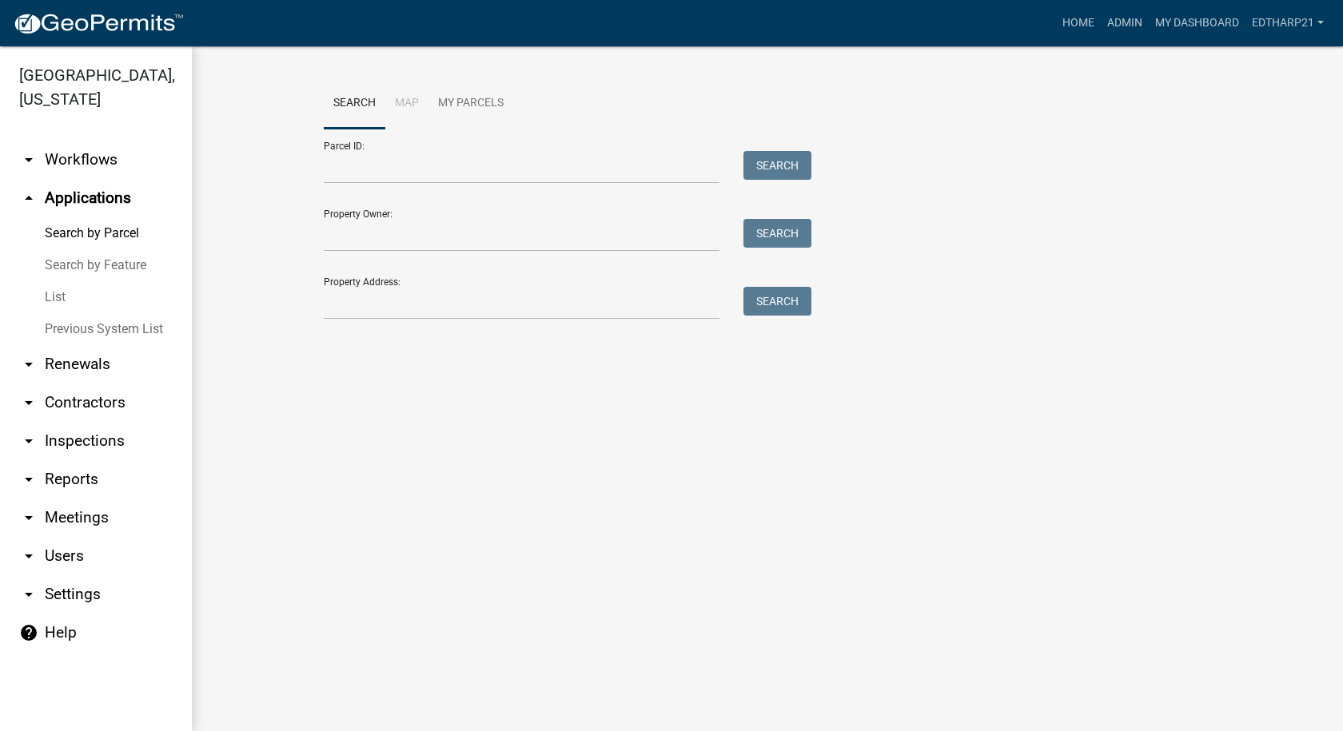
click at [46, 281] on link "List" at bounding box center [96, 297] width 192 height 32
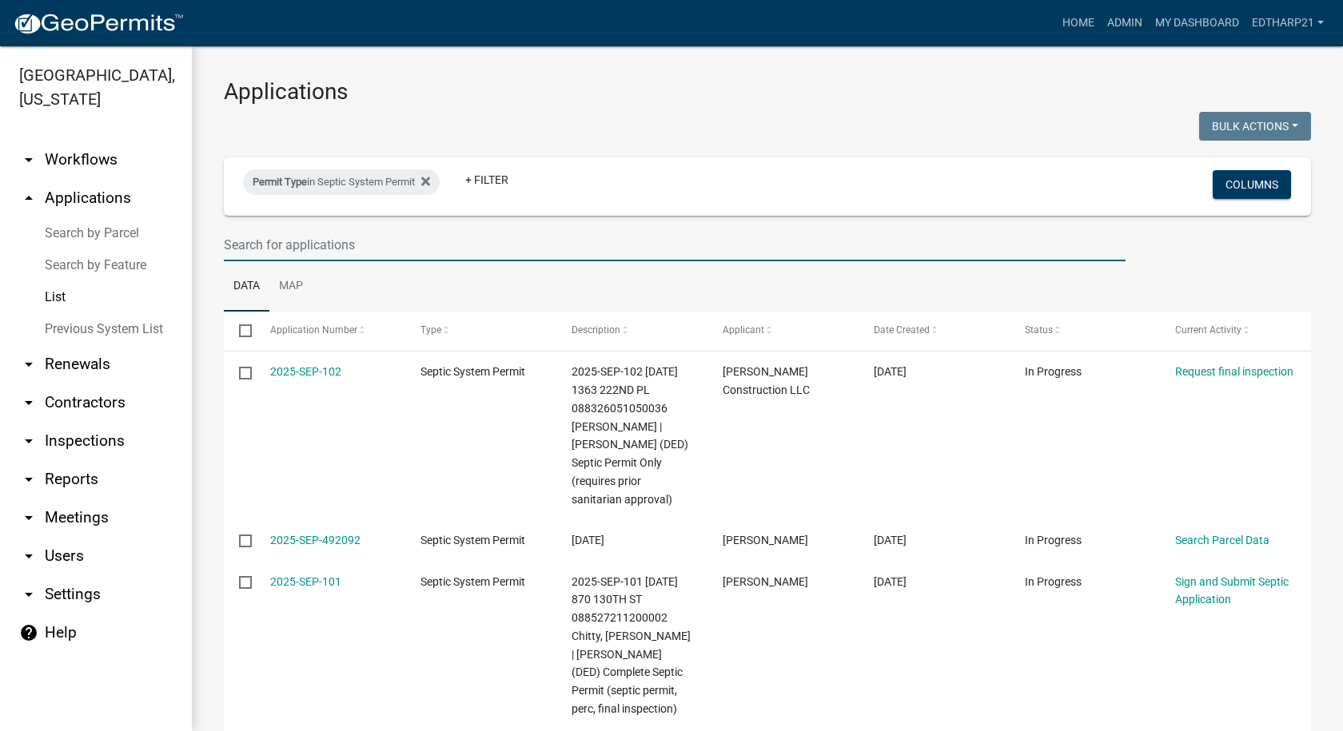
drag, startPoint x: 246, startPoint y: 247, endPoint x: 240, endPoint y: 264, distance: 18.0
click at [246, 247] on input "text" at bounding box center [675, 245] width 902 height 33
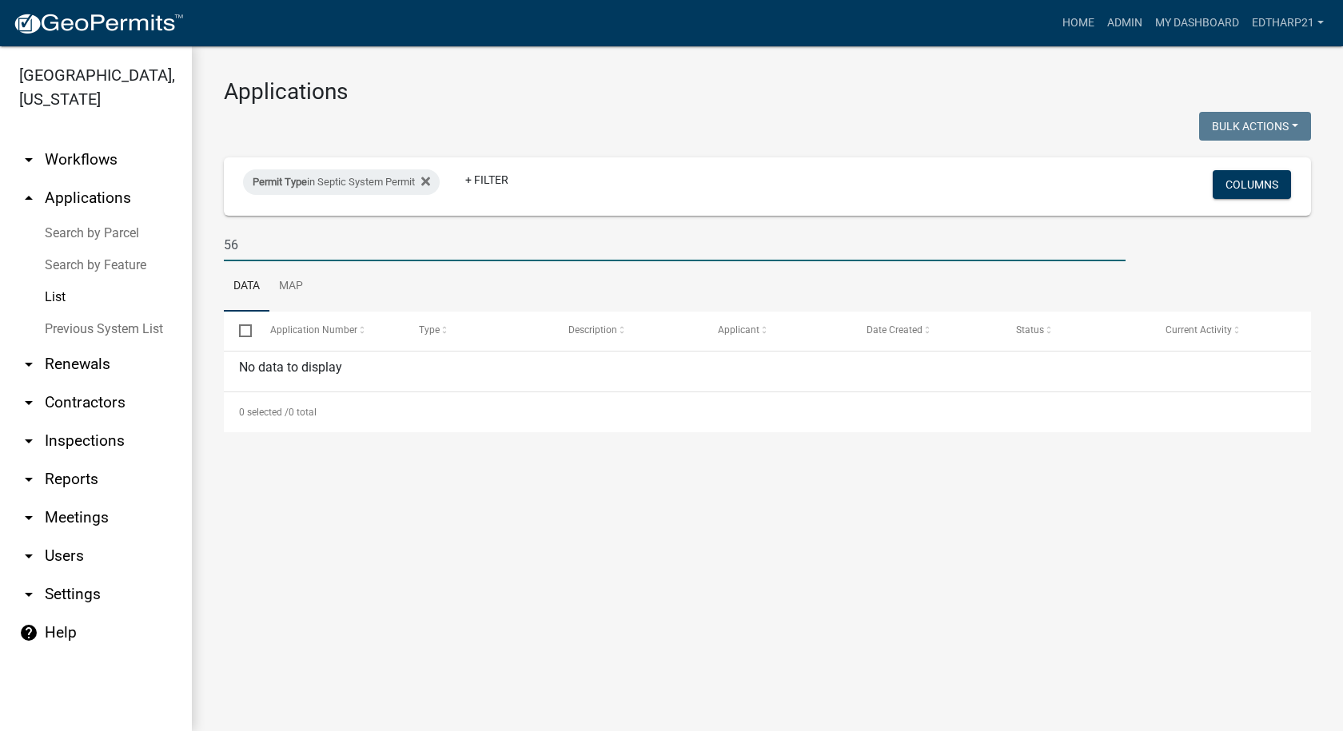
type input "5"
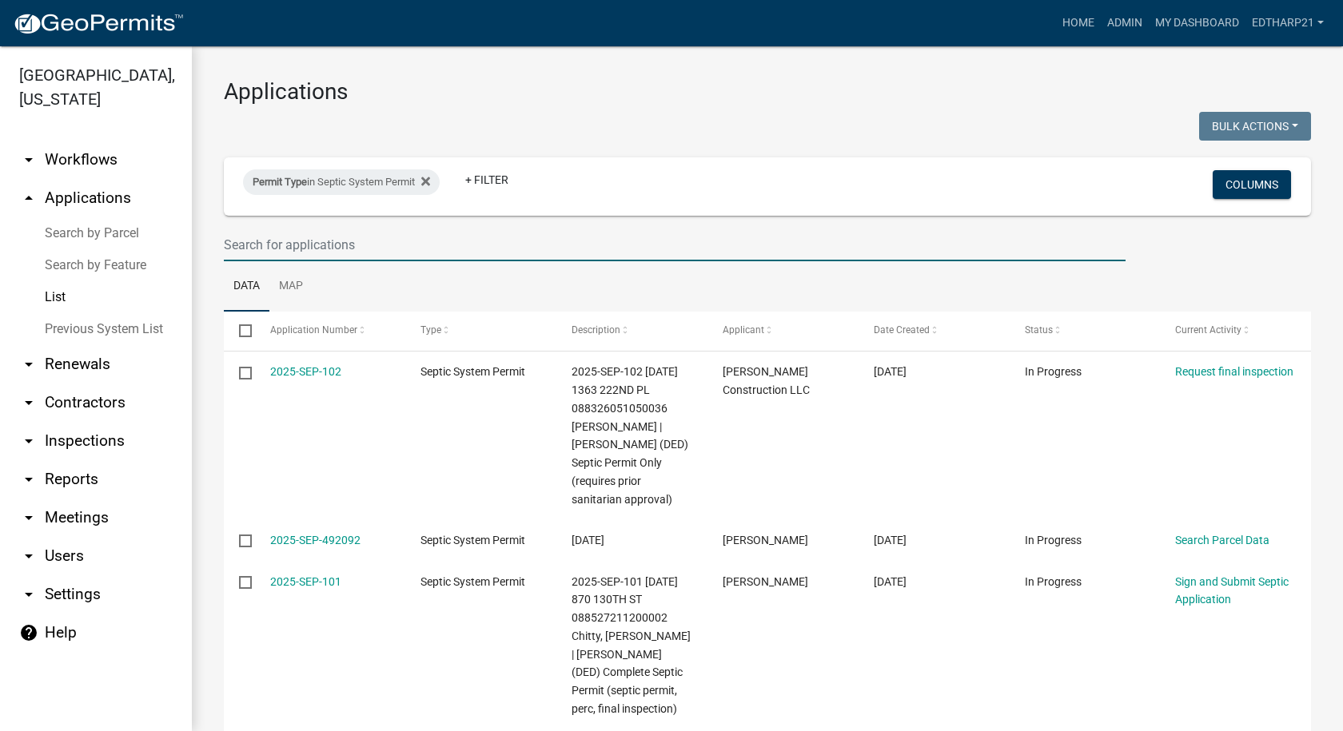
click at [235, 249] on input "text" at bounding box center [675, 245] width 902 height 33
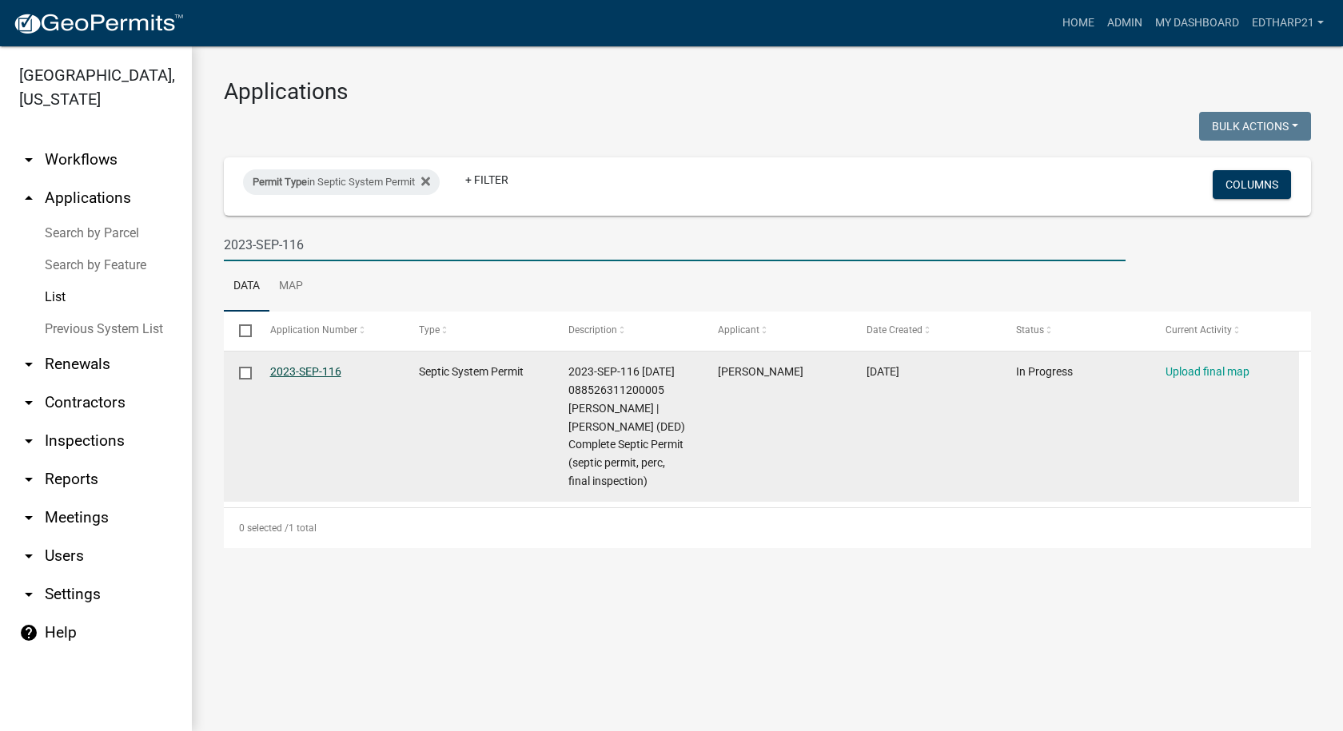
type input "2023-SEP-116"
click at [323, 371] on link "2023-SEP-116" at bounding box center [305, 371] width 71 height 13
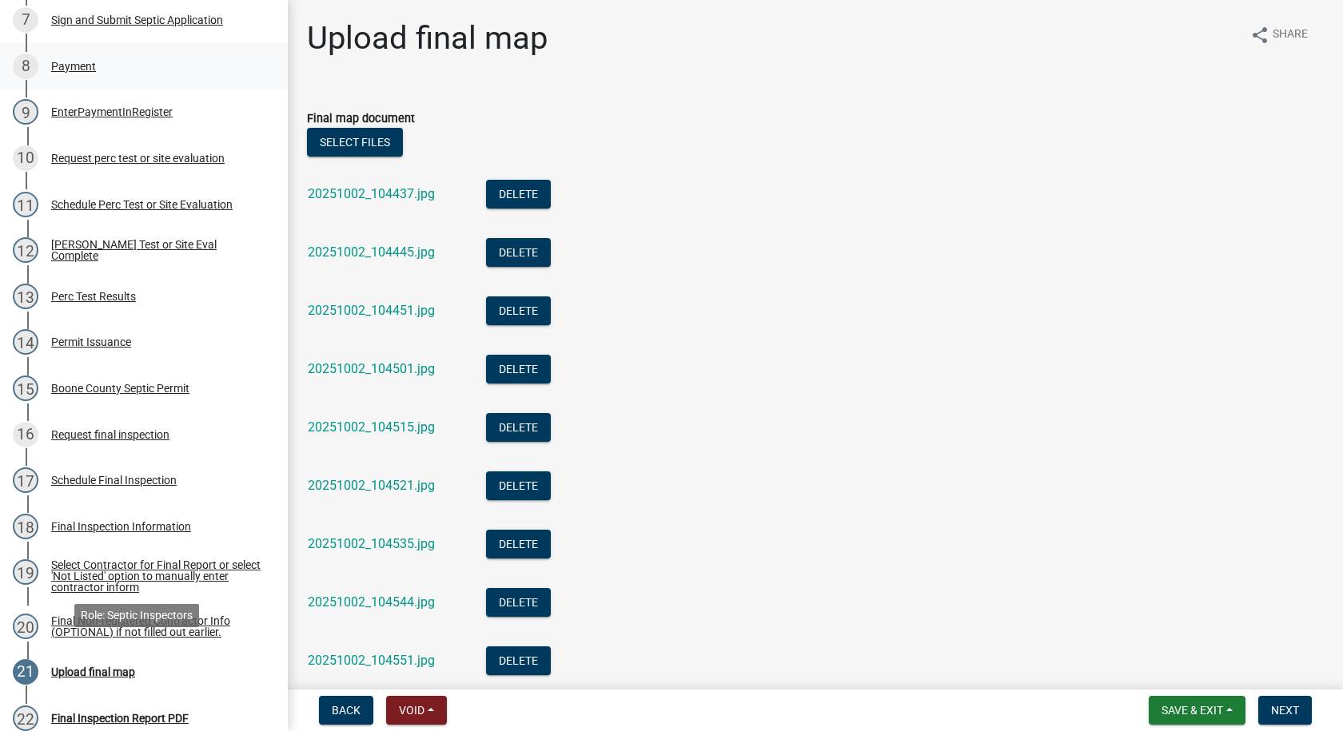
scroll to position [530, 0]
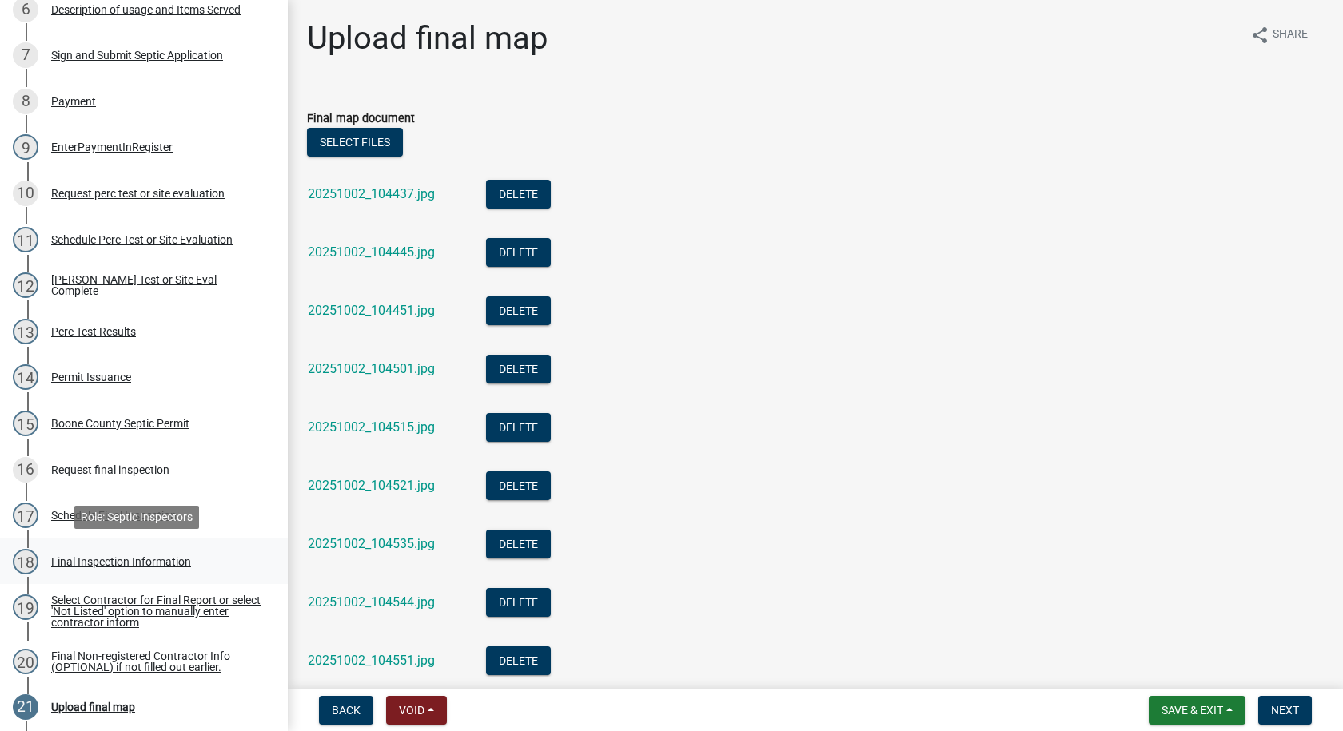
click at [161, 556] on div "Final Inspection Information" at bounding box center [121, 561] width 140 height 11
